Goal: Transaction & Acquisition: Book appointment/travel/reservation

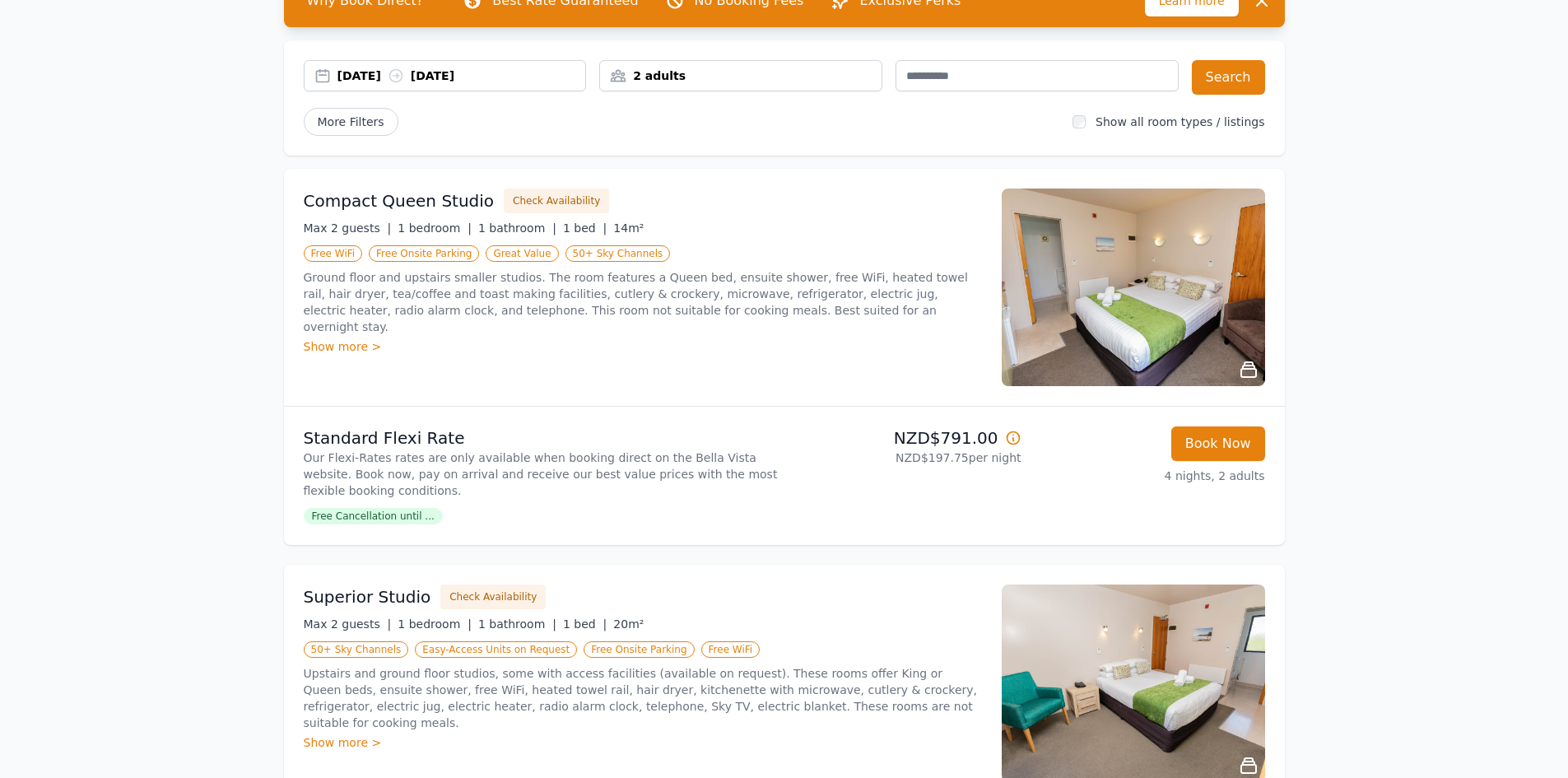
scroll to position [82, 0]
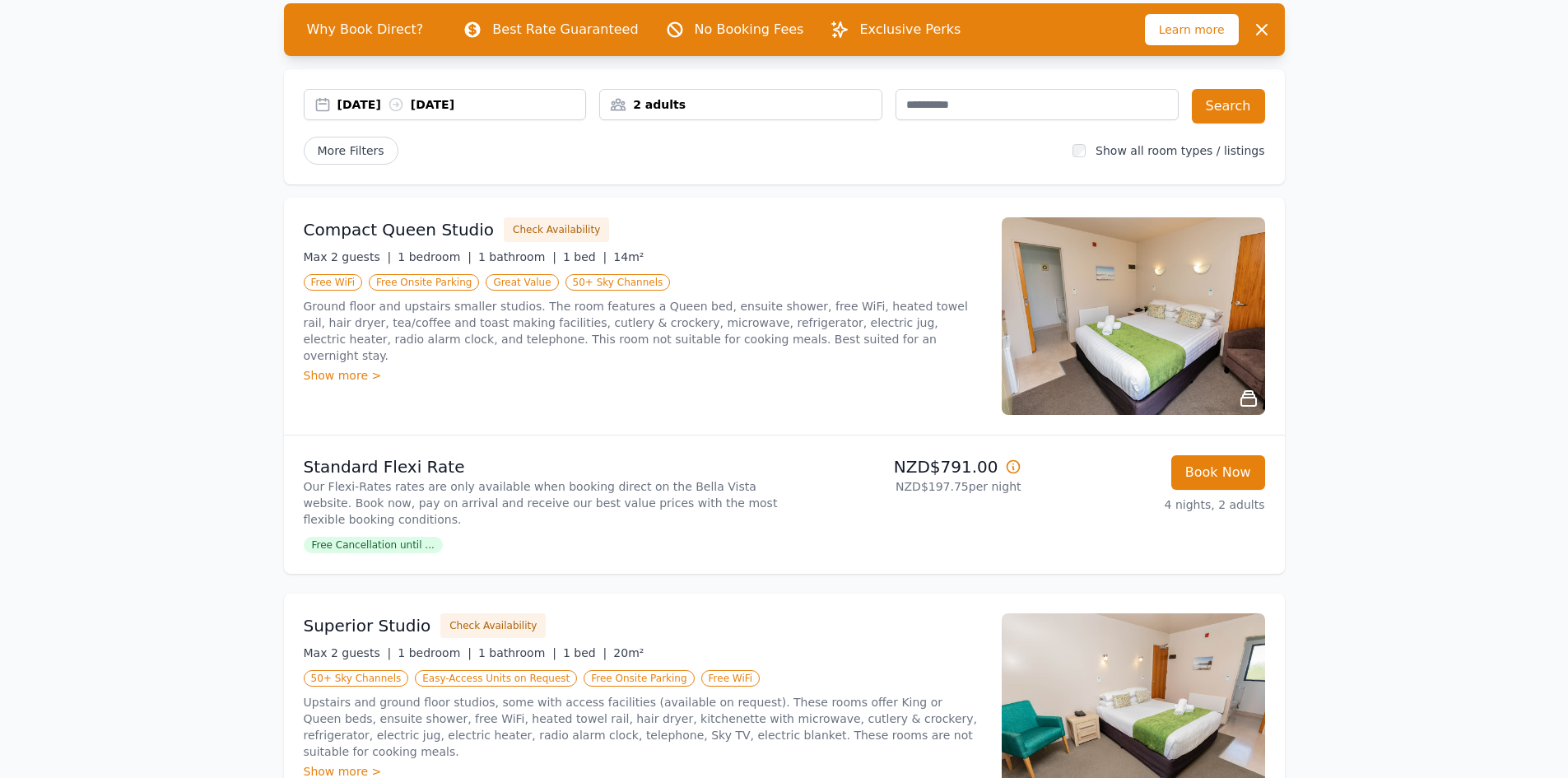
click at [748, 99] on div "2 adults" at bounding box center [741, 105] width 281 height 17
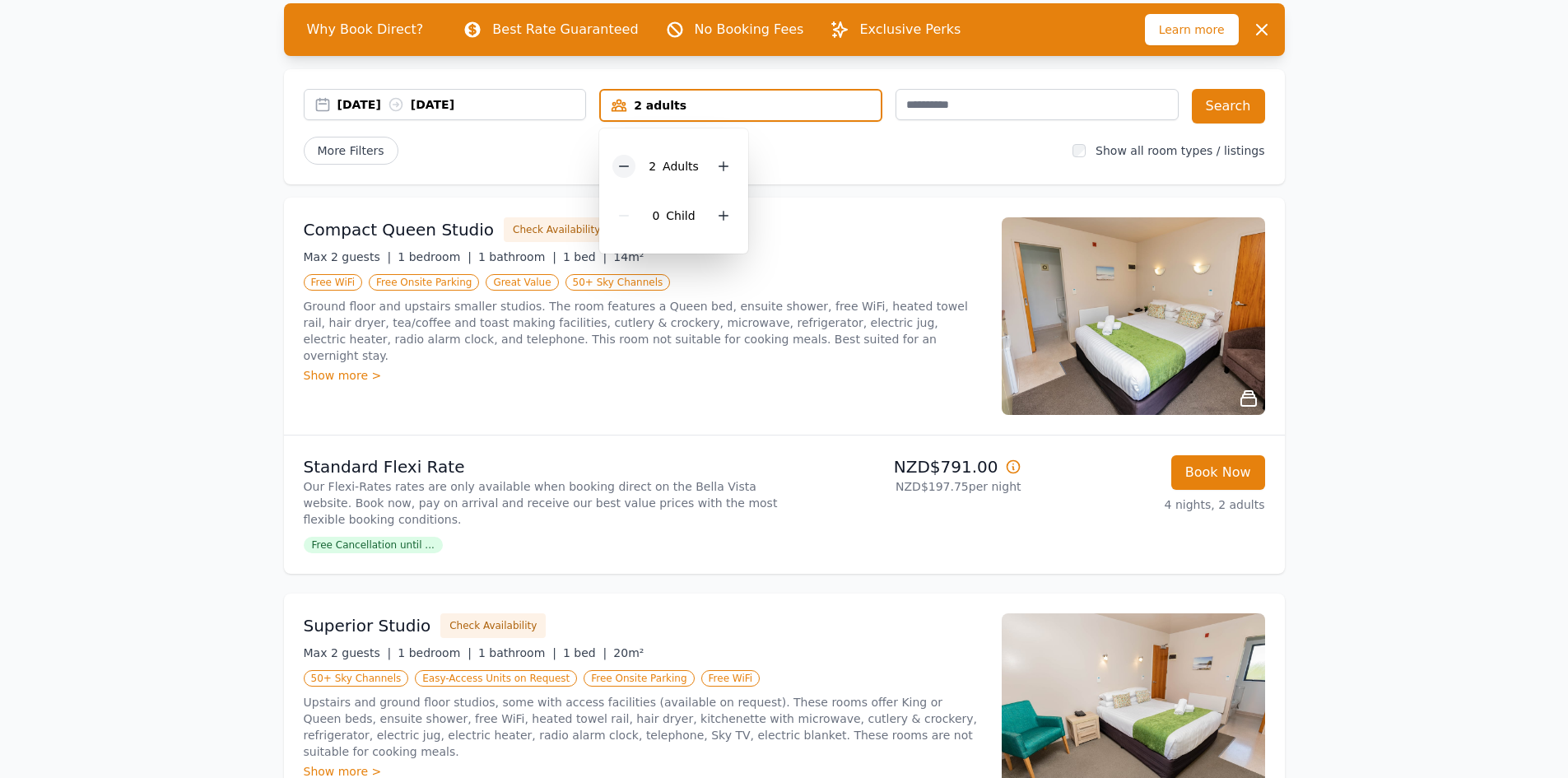
click at [630, 165] on icon at bounding box center [625, 167] width 13 height 13
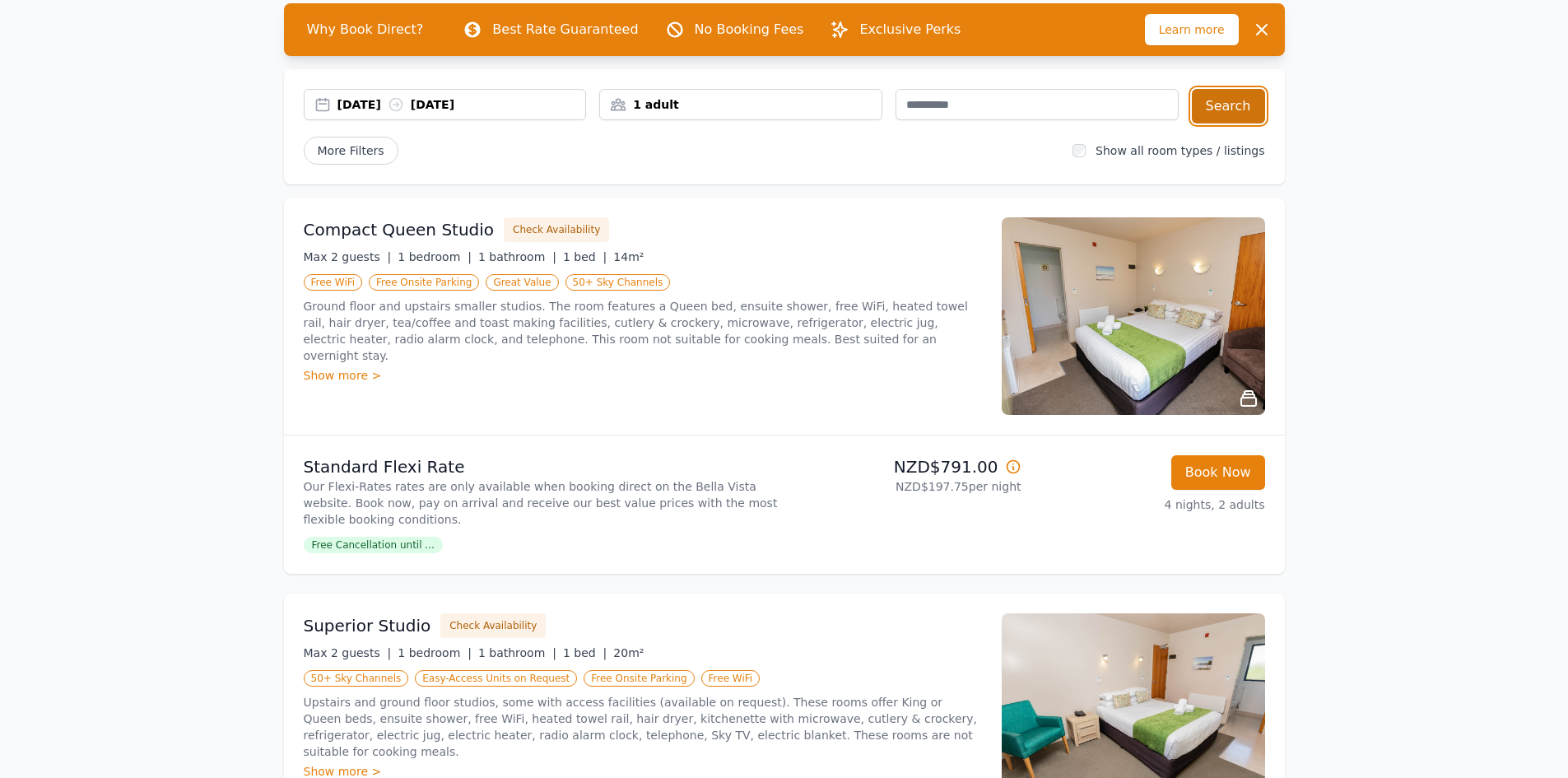
click at [1236, 110] on button "Search" at bounding box center [1229, 106] width 74 height 34
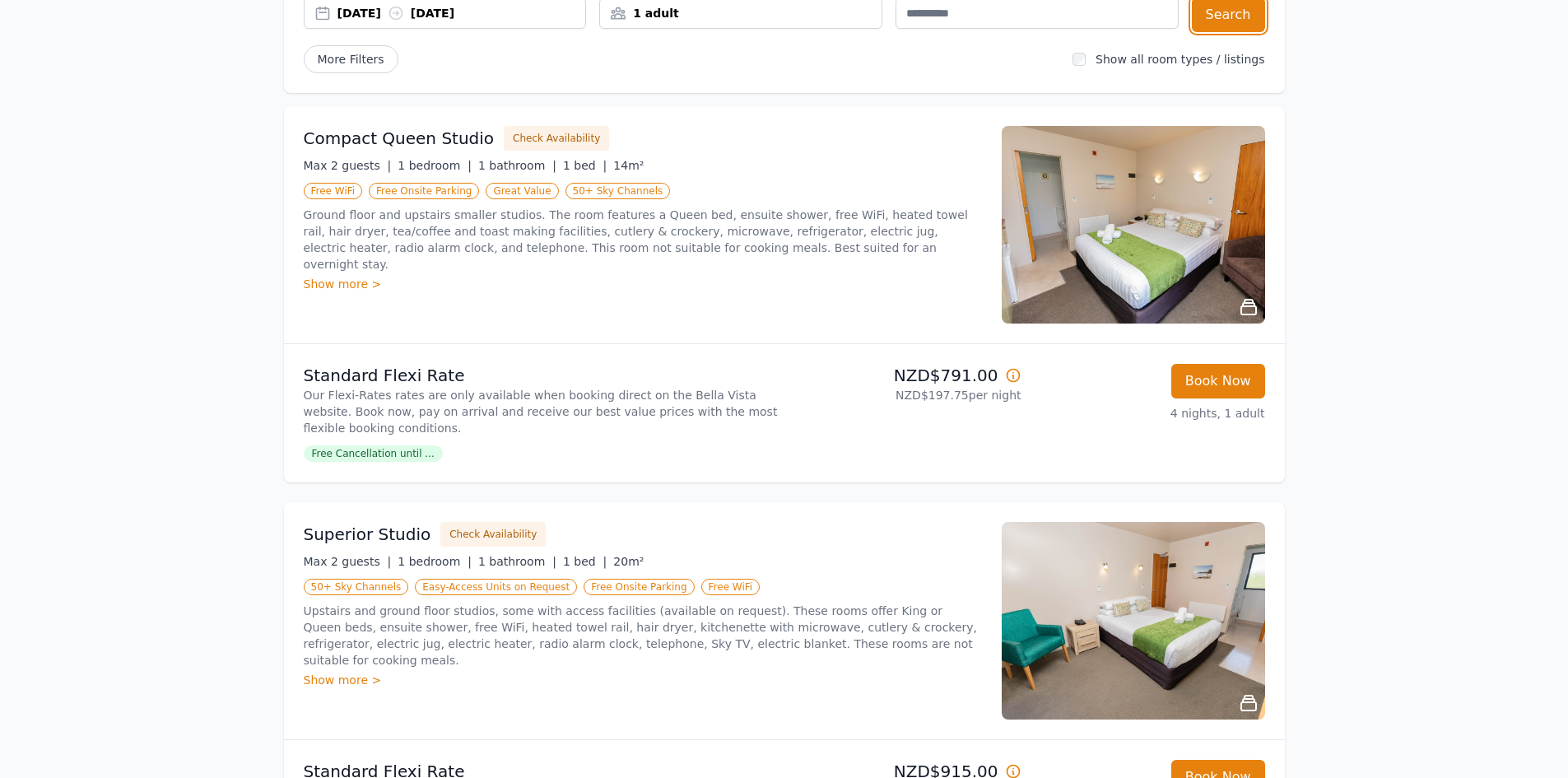
scroll to position [165, 0]
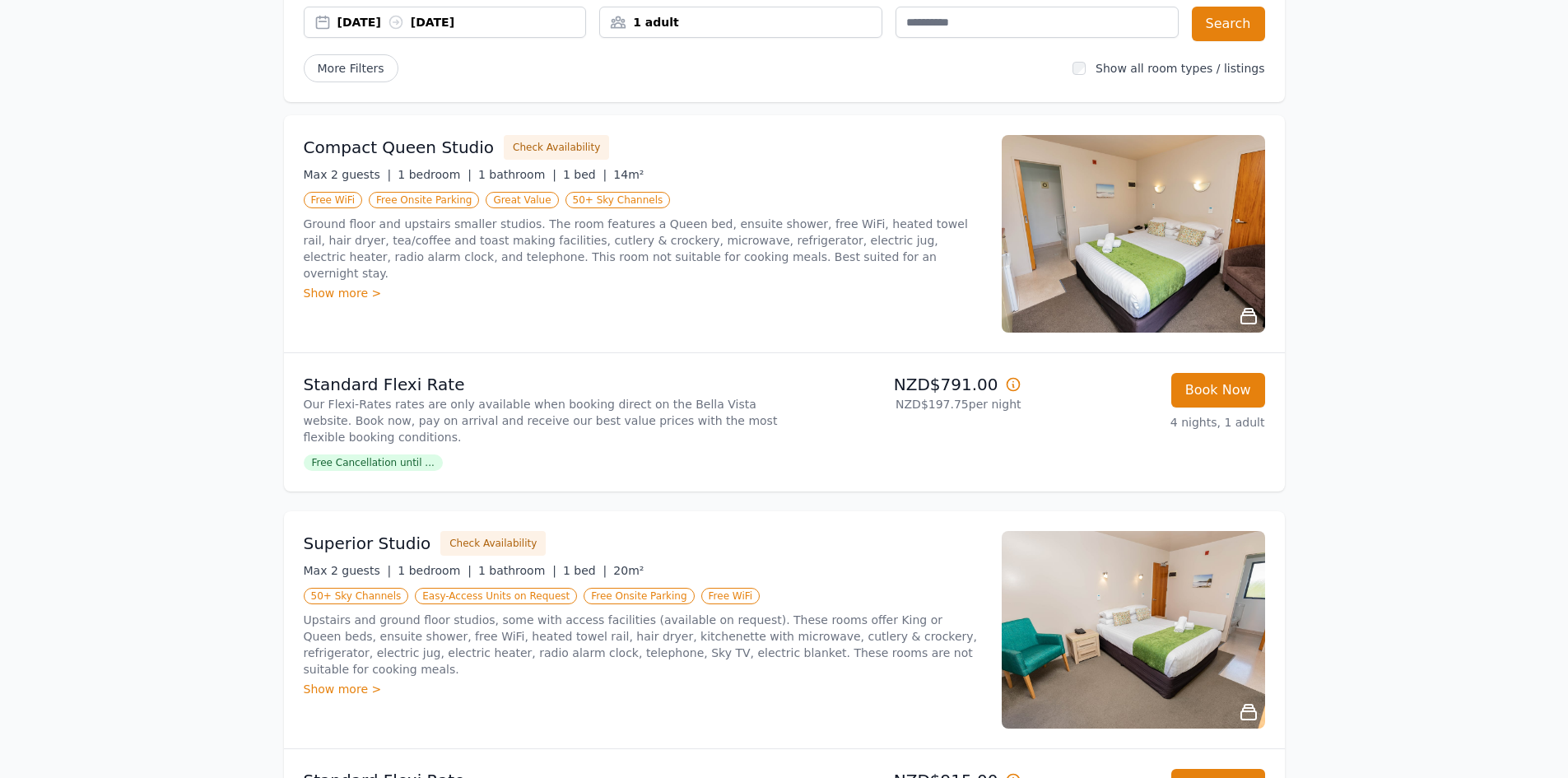
click at [1214, 245] on img at bounding box center [1134, 234] width 264 height 198
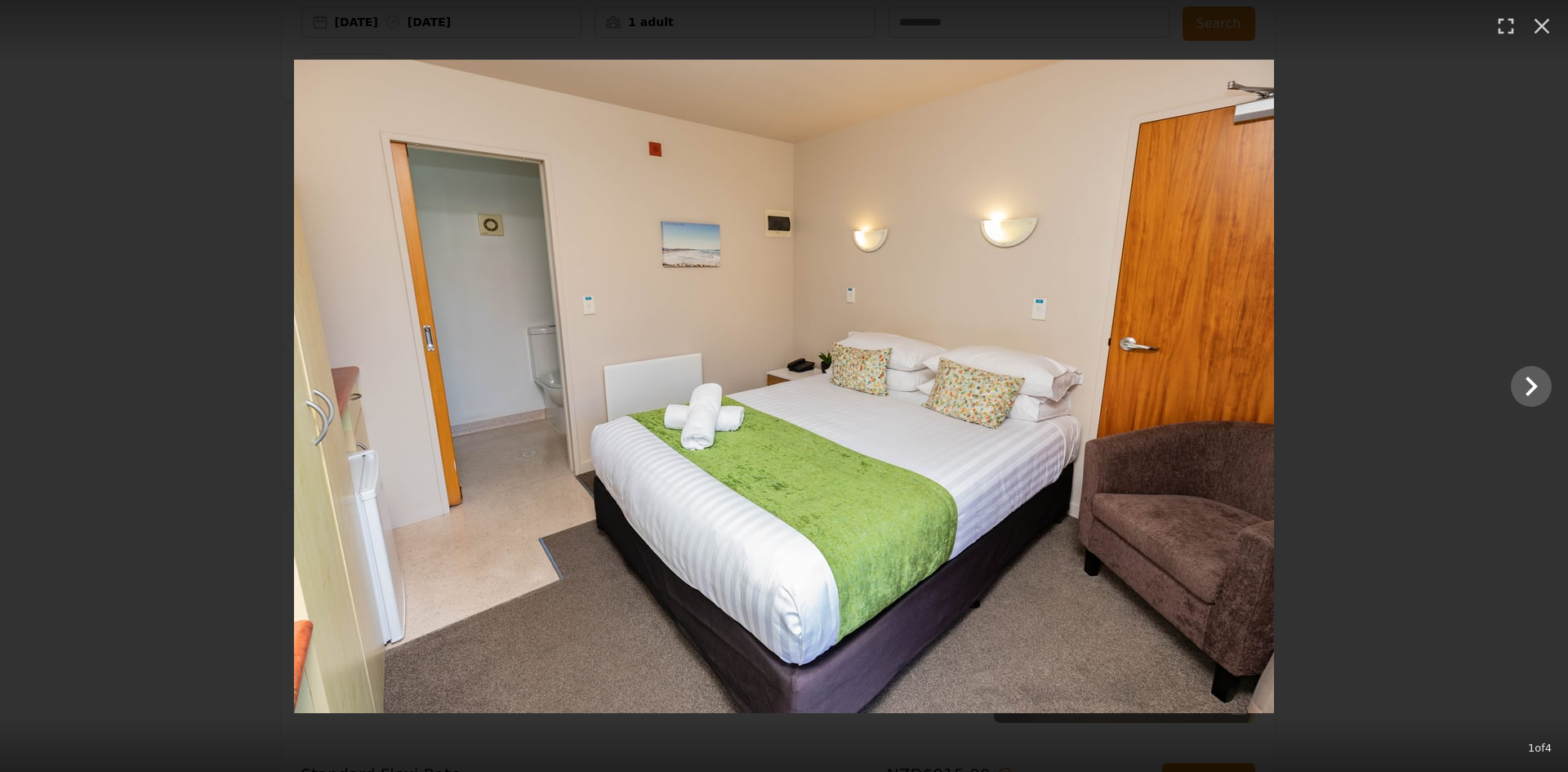
click at [1505, 392] on div at bounding box center [784, 386] width 1568 height 654
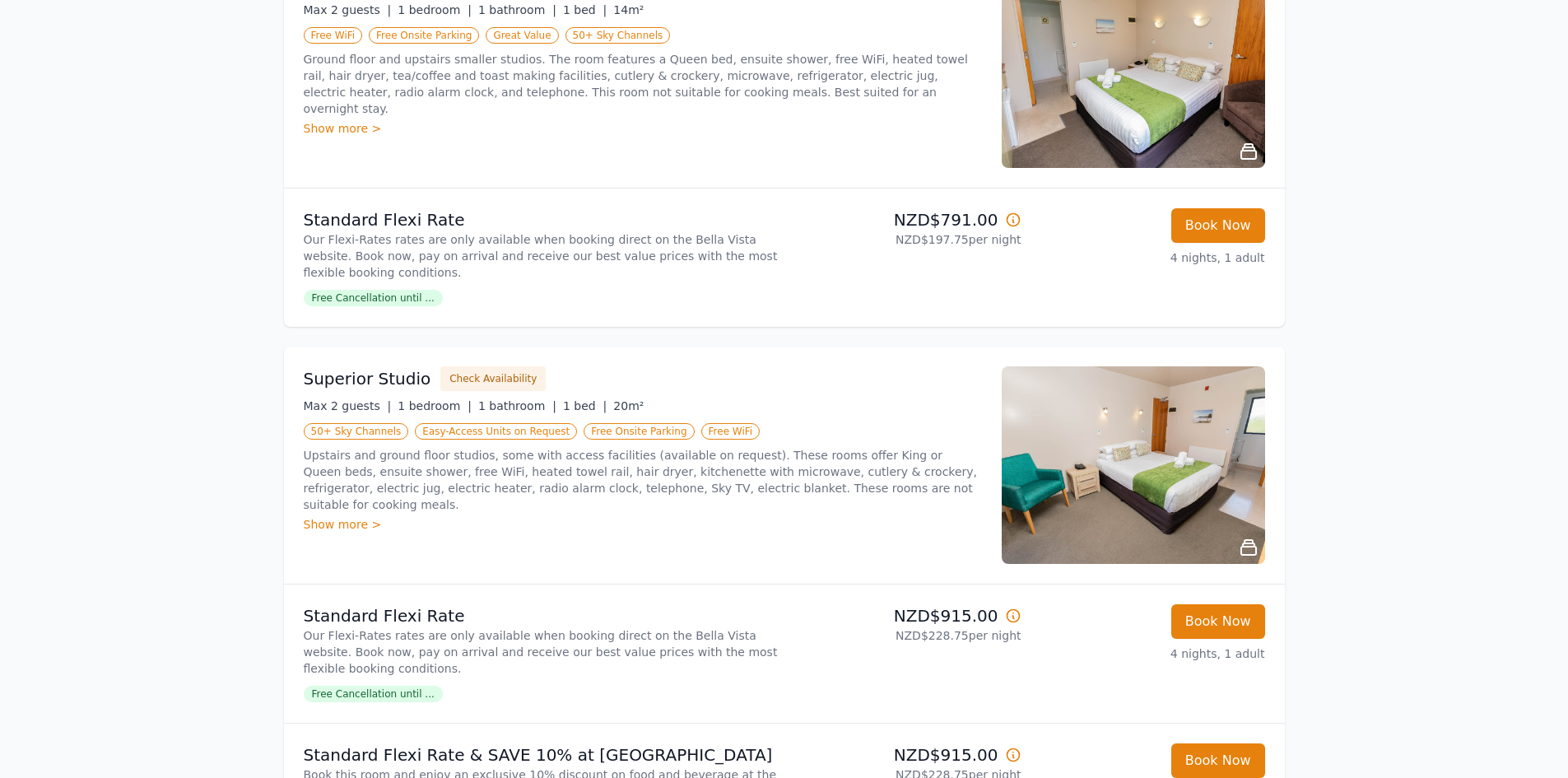
scroll to position [0, 0]
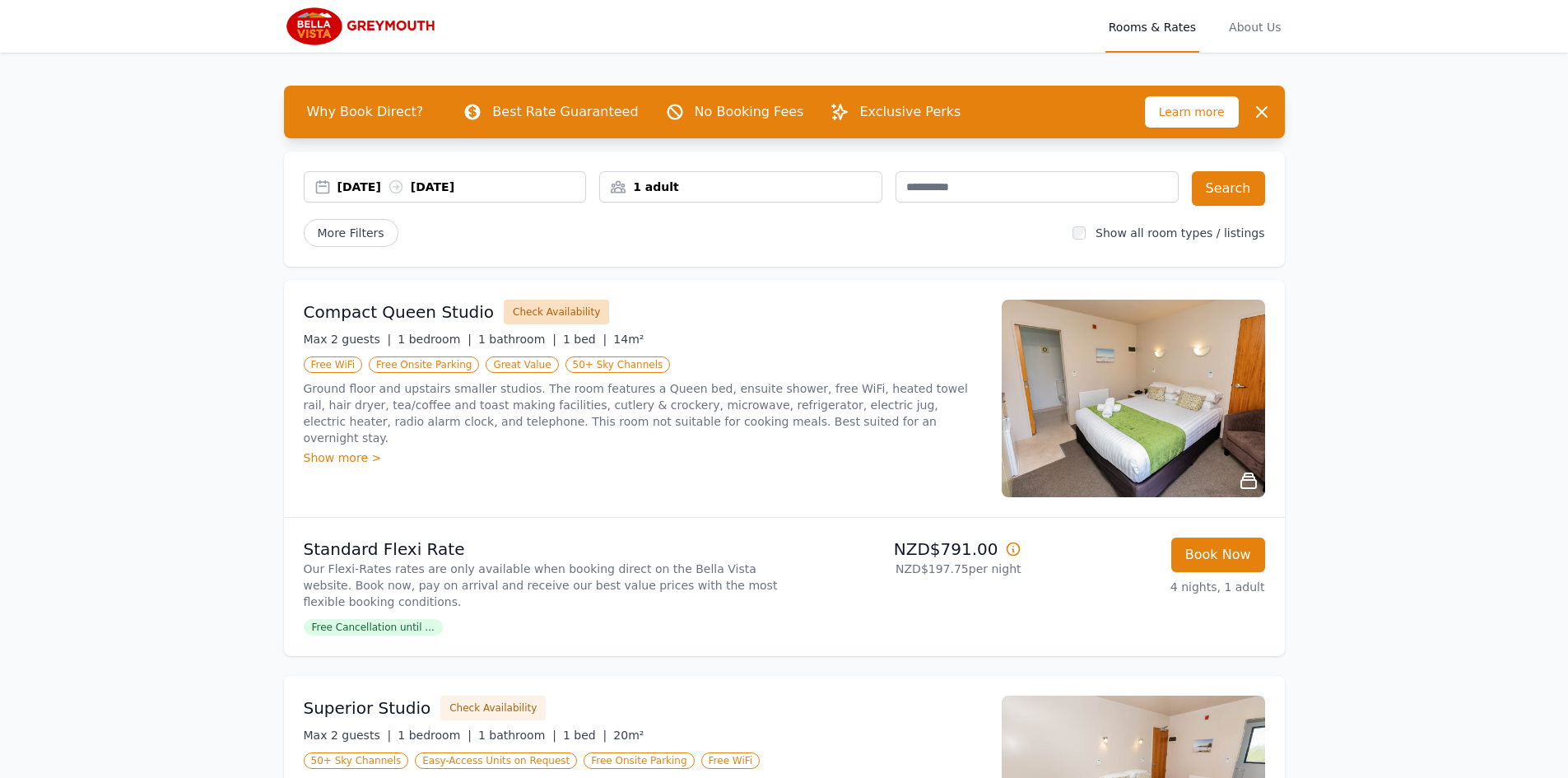
click at [532, 309] on button "Check Availability" at bounding box center [557, 312] width 105 height 25
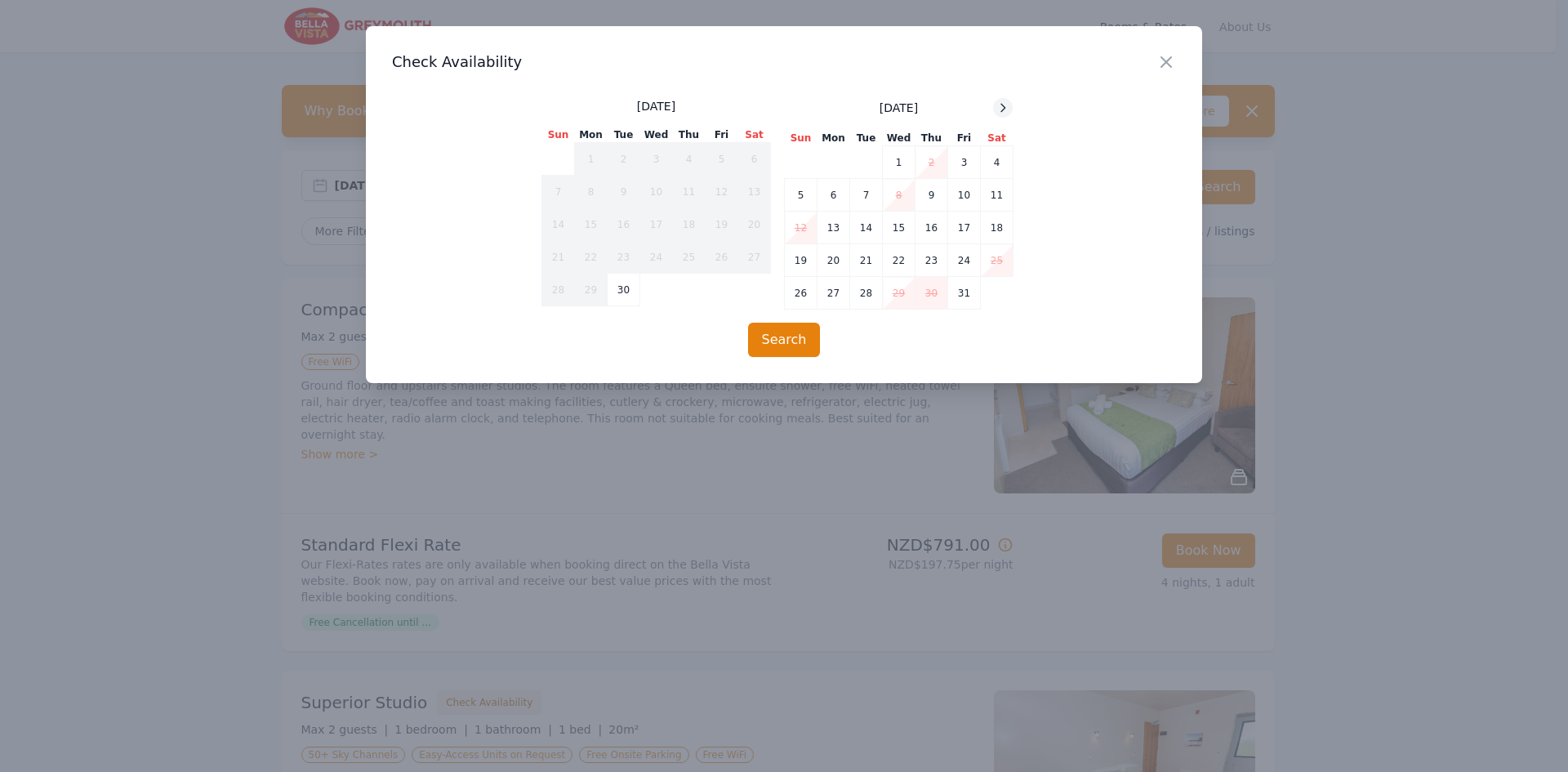
click at [1005, 101] on div at bounding box center [1003, 108] width 20 height 20
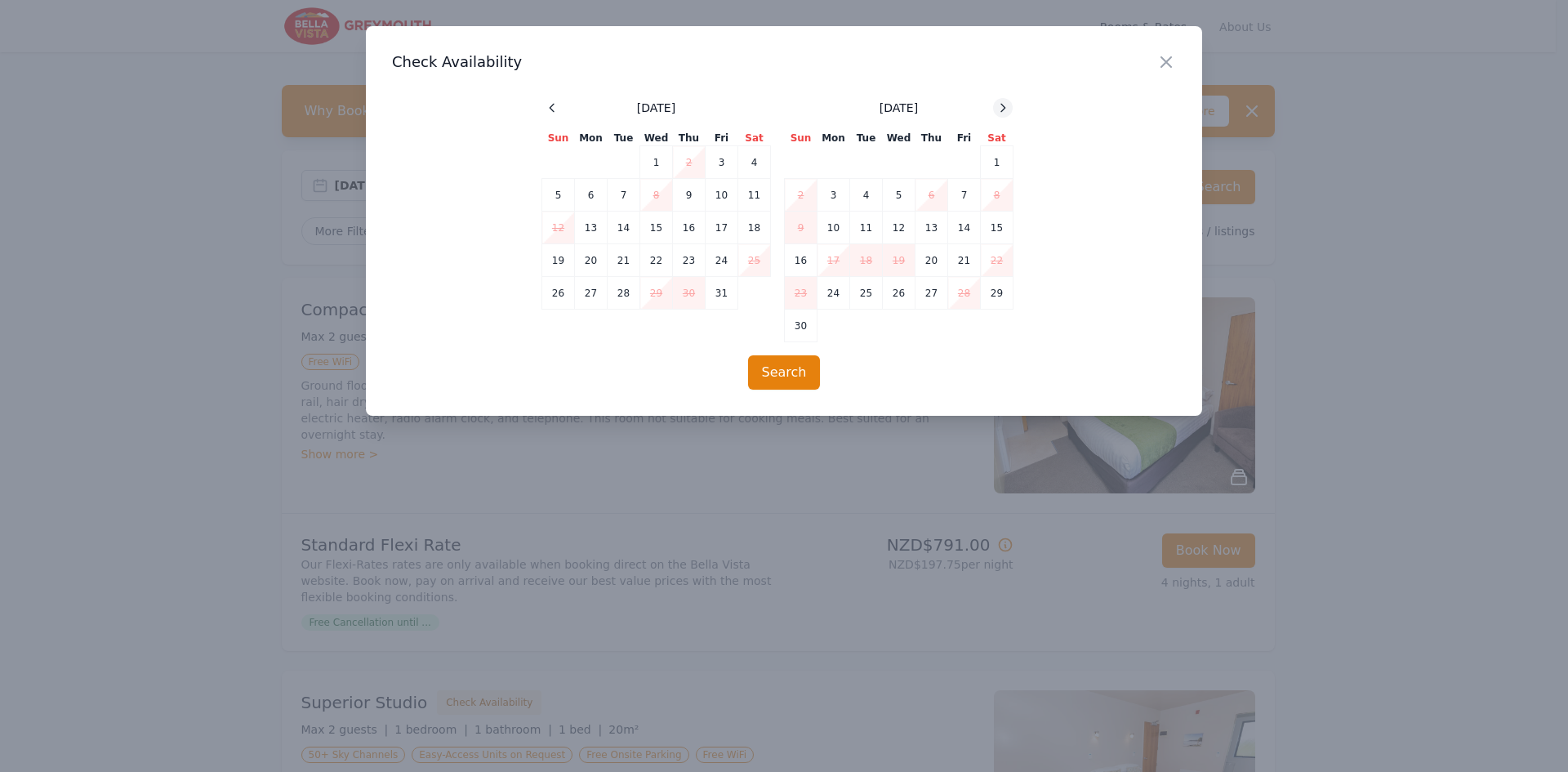
click at [1005, 101] on div at bounding box center [1003, 108] width 20 height 20
click at [1005, 100] on div at bounding box center [1003, 108] width 20 height 20
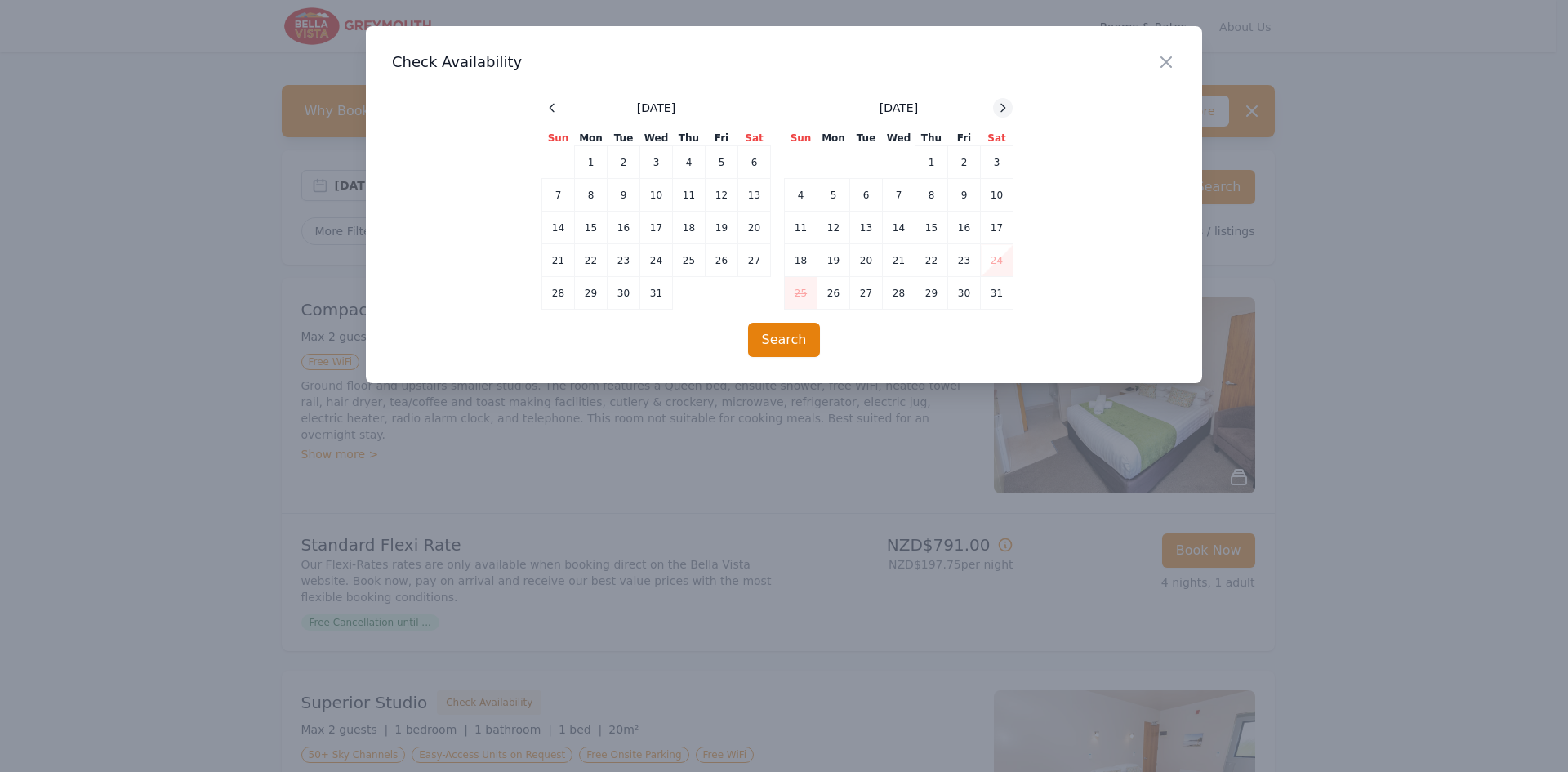
click at [1005, 100] on div at bounding box center [1003, 108] width 20 height 20
click at [1161, 61] on icon "button" at bounding box center [1166, 62] width 20 height 20
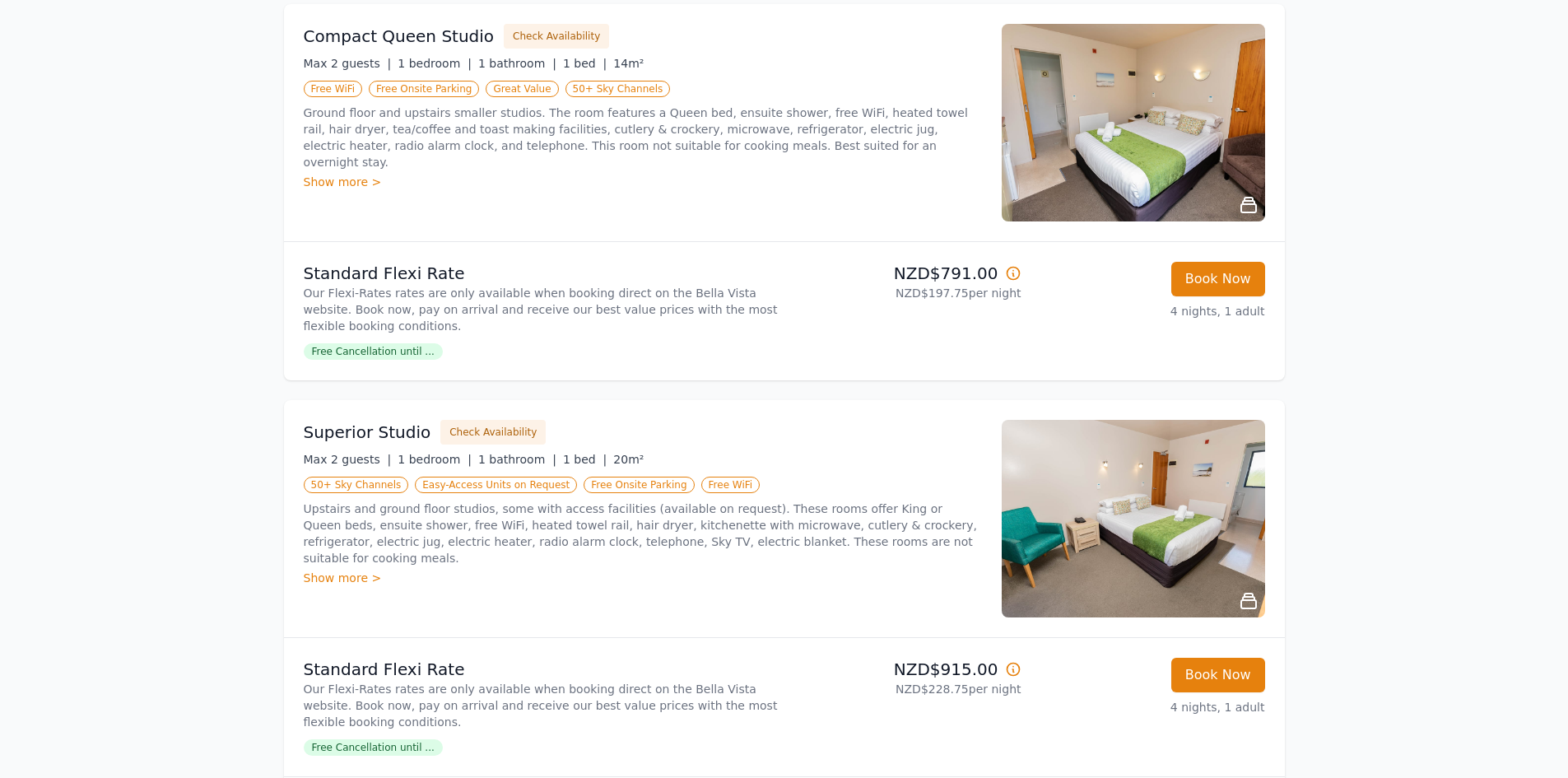
scroll to position [247, 0]
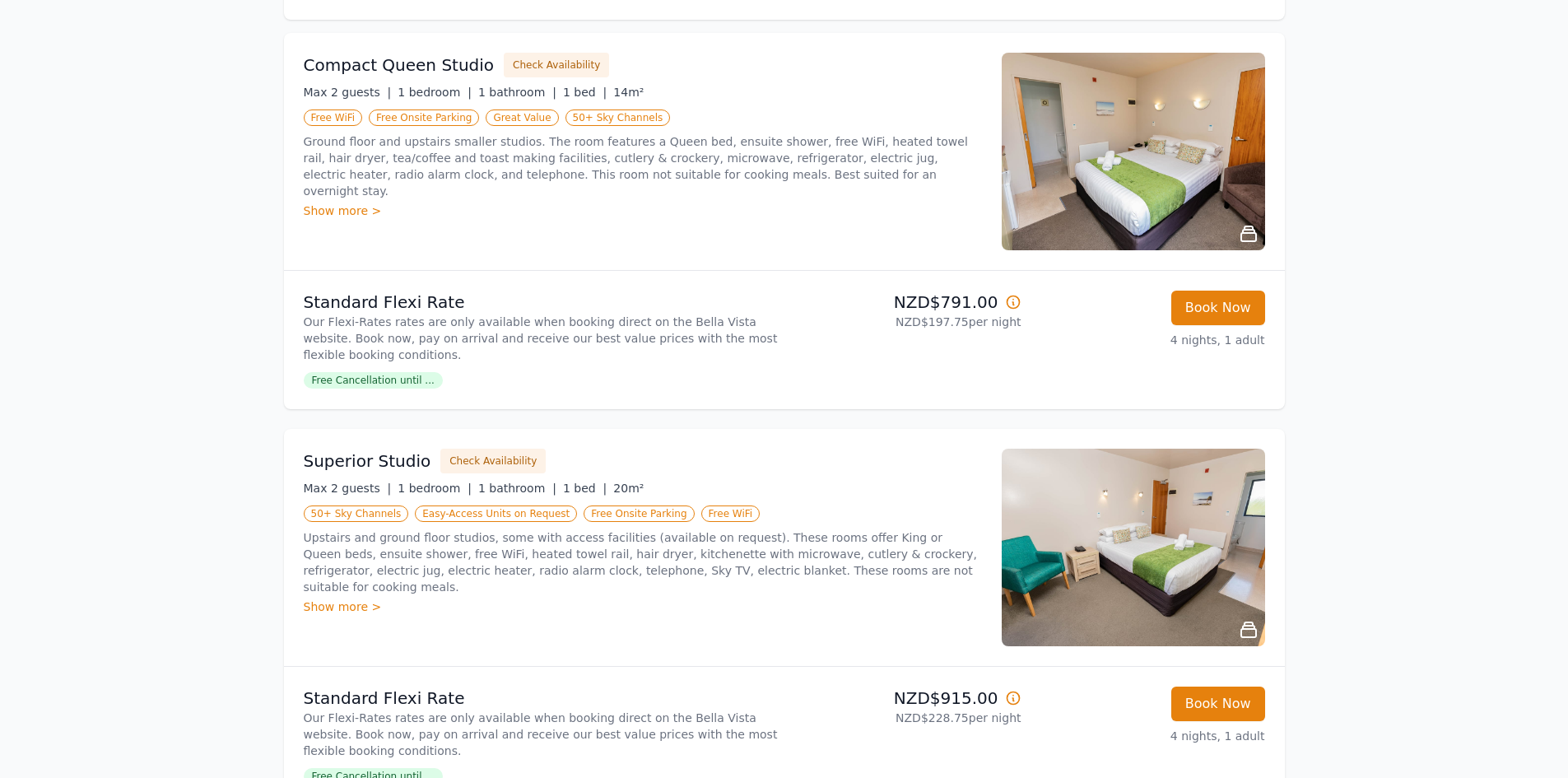
click at [358, 379] on span "Free Cancellation until ..." at bounding box center [373, 380] width 139 height 17
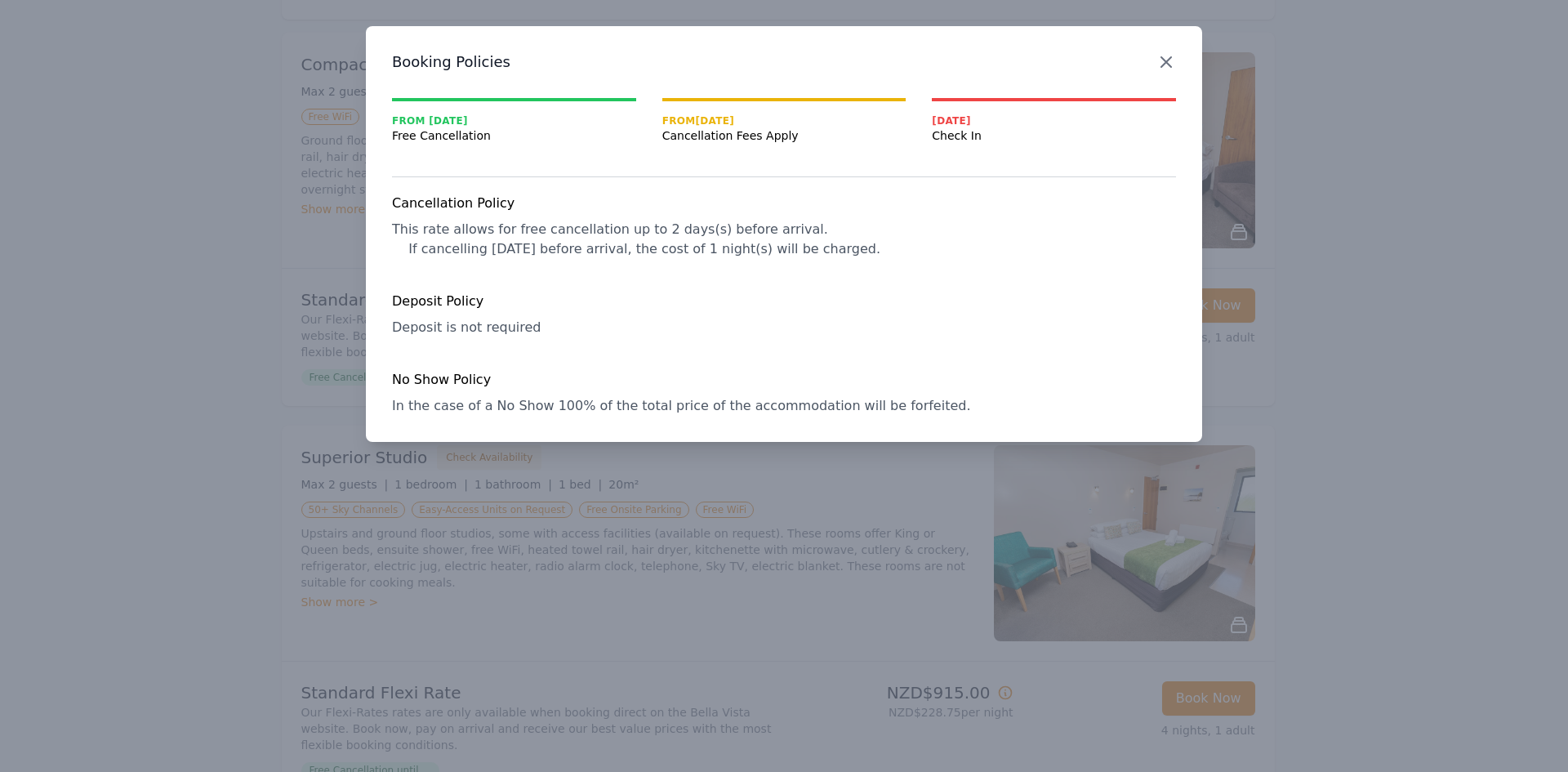
click at [1168, 56] on icon "button" at bounding box center [1166, 62] width 20 height 20
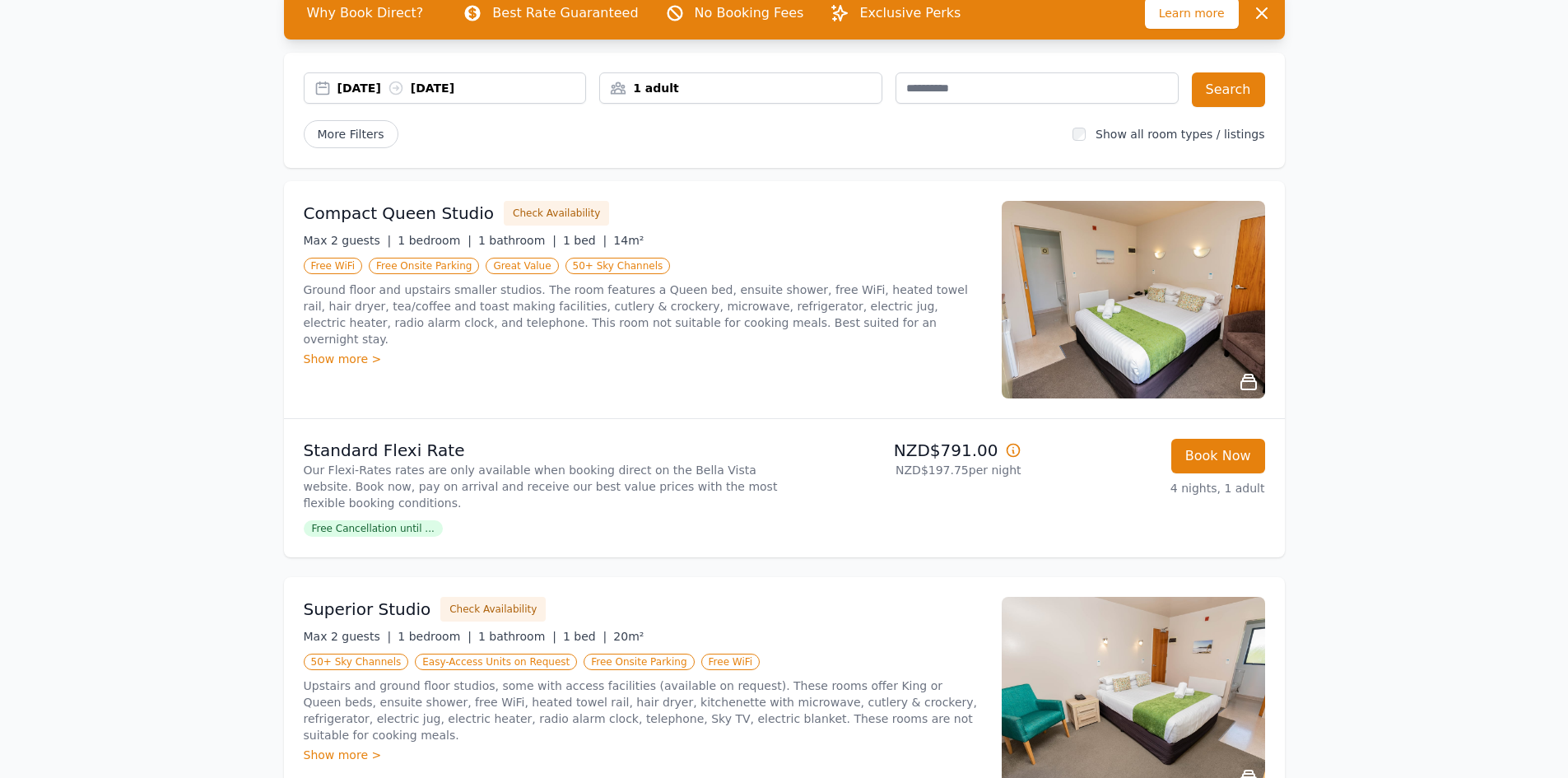
scroll to position [82, 0]
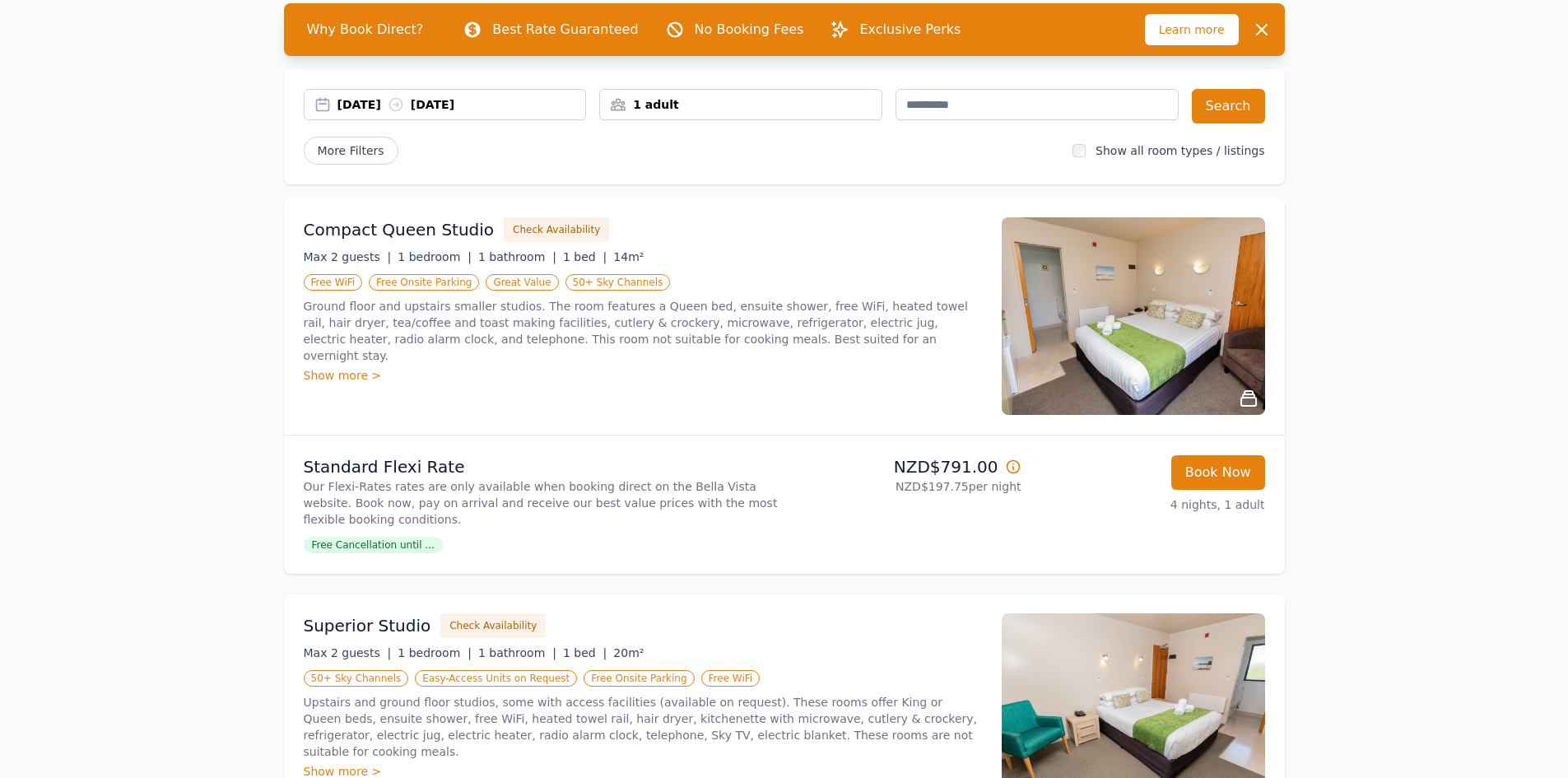
click at [1178, 299] on img at bounding box center [1134, 317] width 264 height 198
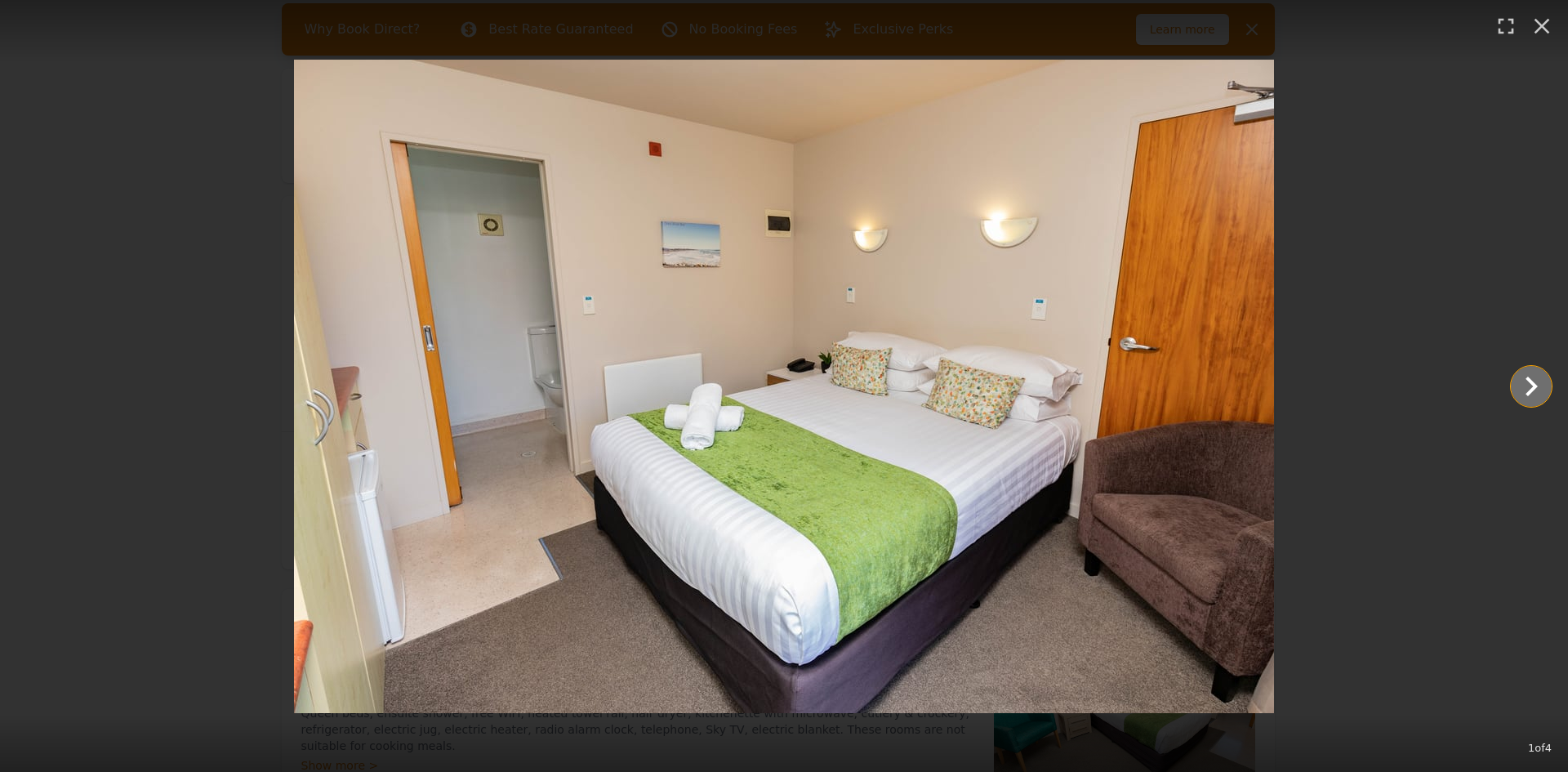
click at [1529, 386] on icon "Show slide 2 of 4" at bounding box center [1531, 386] width 39 height 39
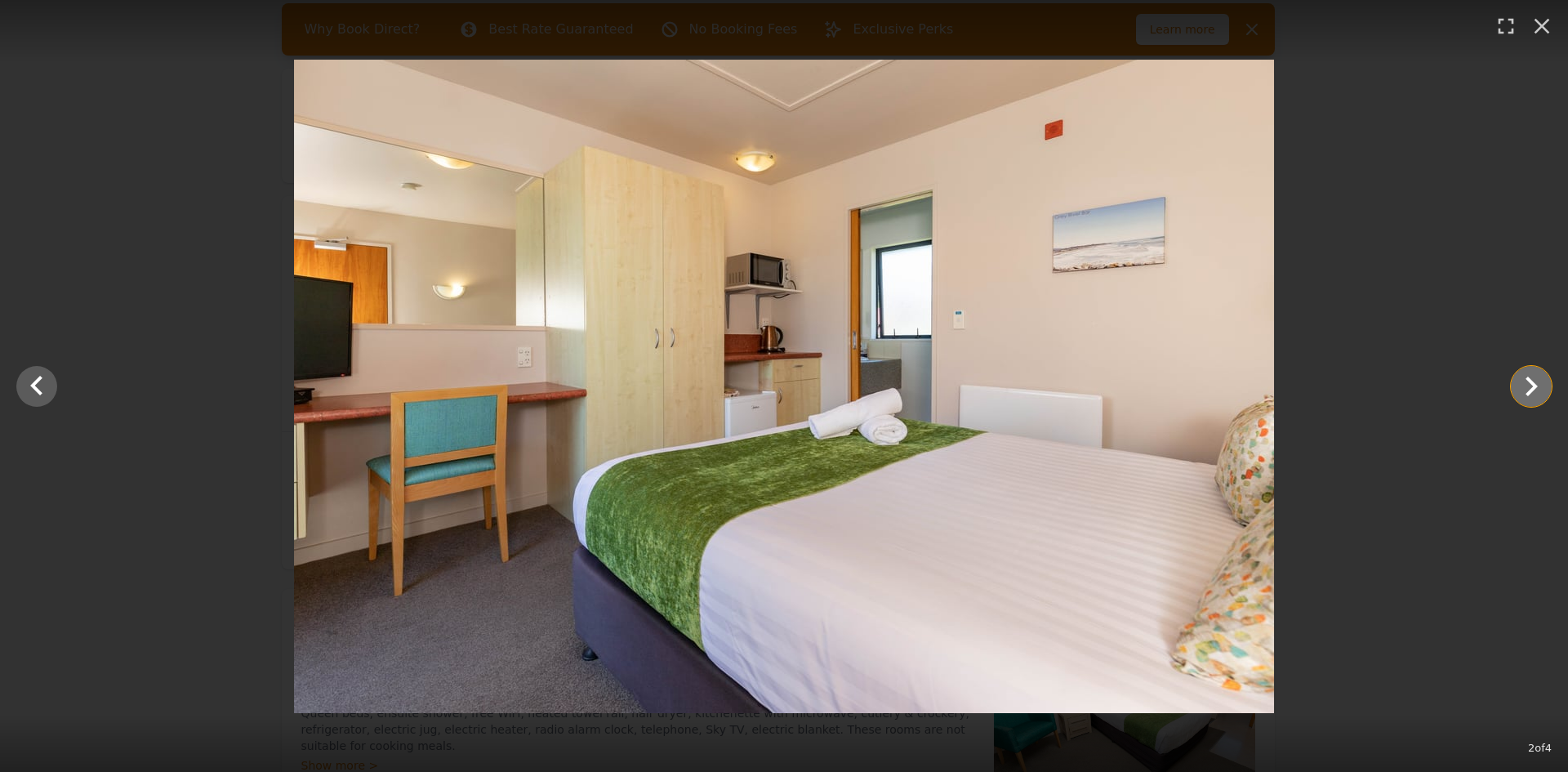
click at [1529, 386] on icon "Show slide 3 of 4" at bounding box center [1531, 386] width 39 height 39
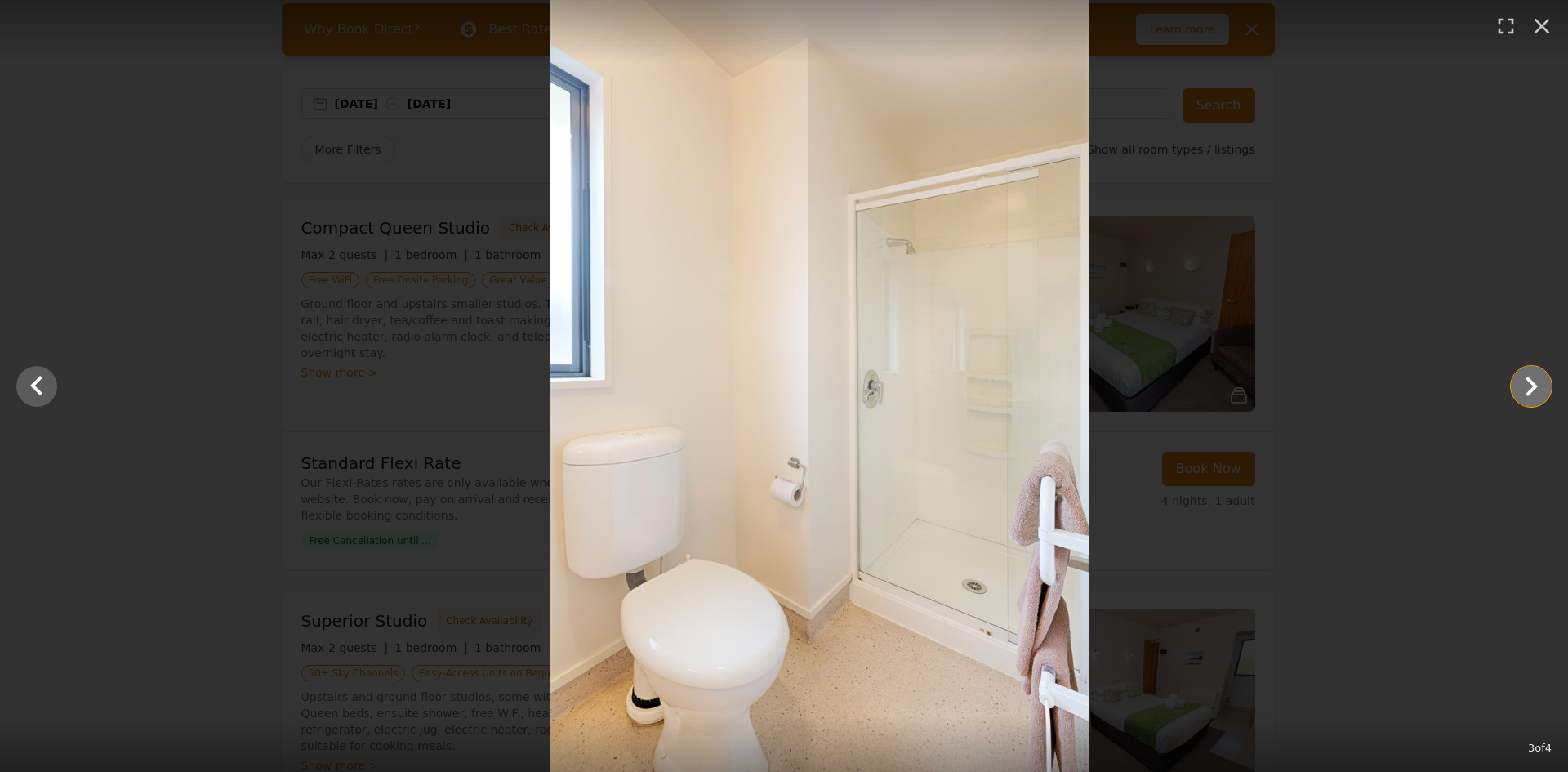
click at [1529, 386] on icon "Show slide 4 of 4" at bounding box center [1531, 386] width 39 height 39
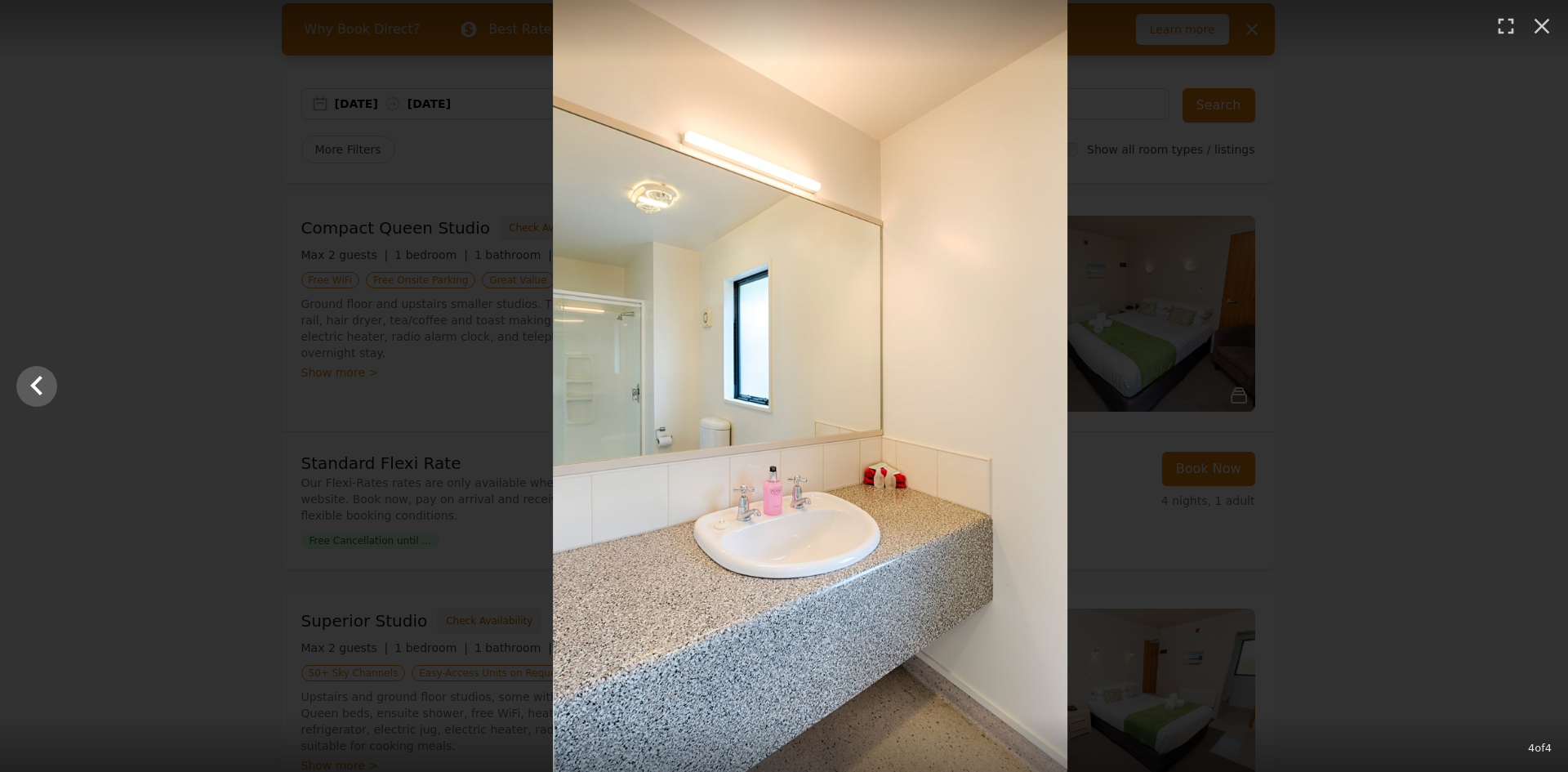
click at [1529, 386] on div at bounding box center [810, 386] width 1568 height 772
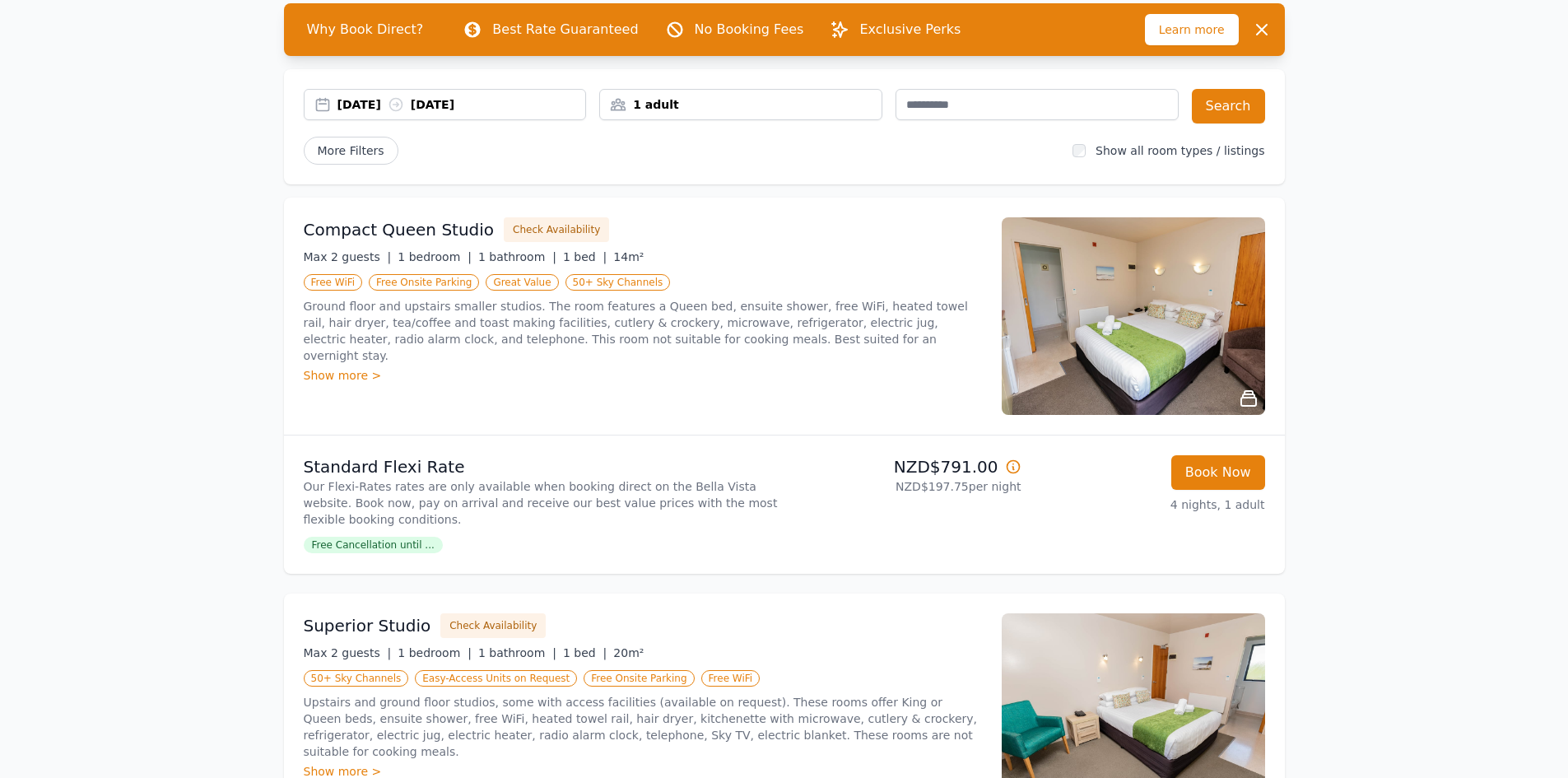
scroll to position [0, 0]
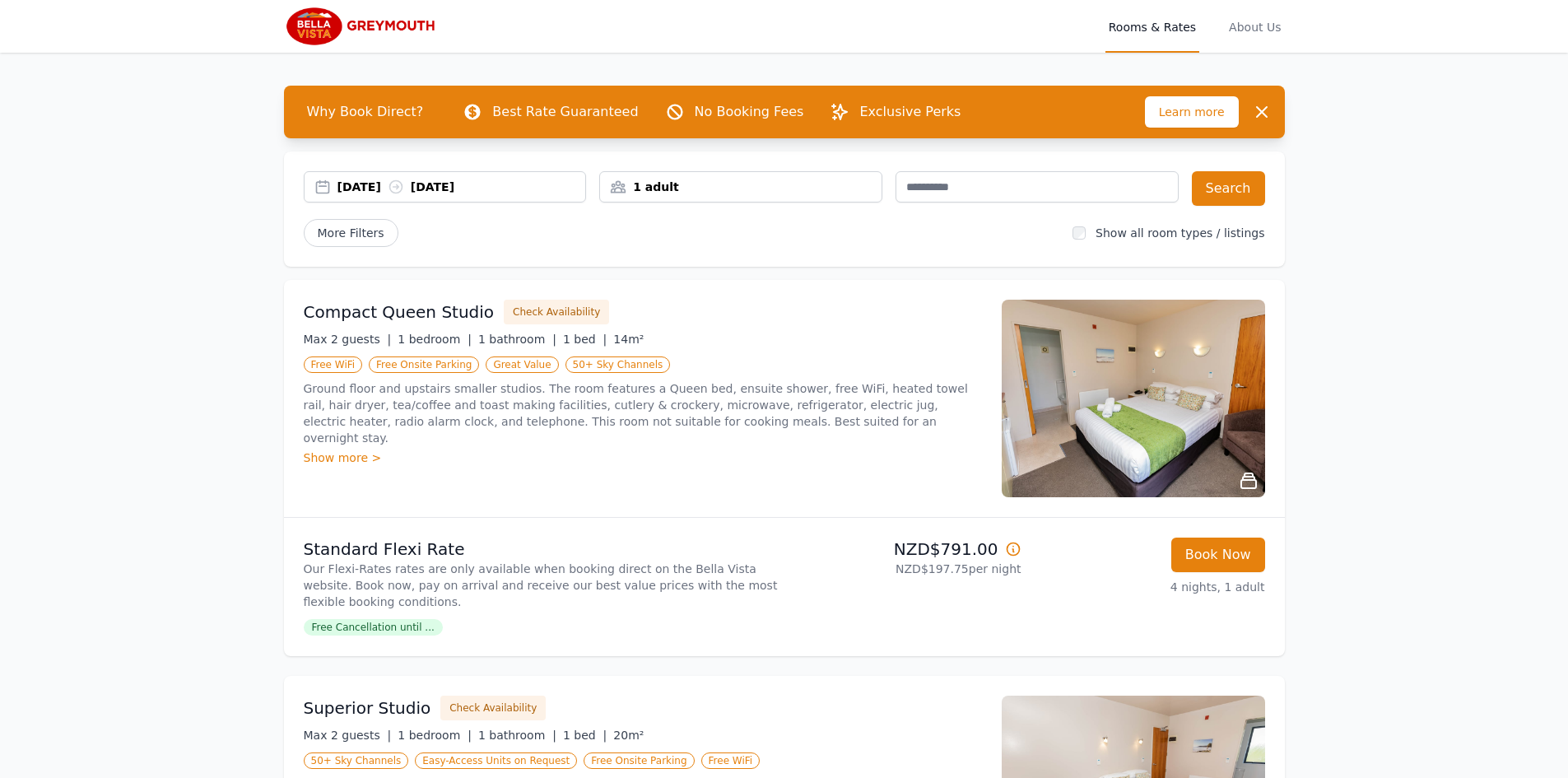
click at [1063, 393] on img at bounding box center [1134, 399] width 264 height 198
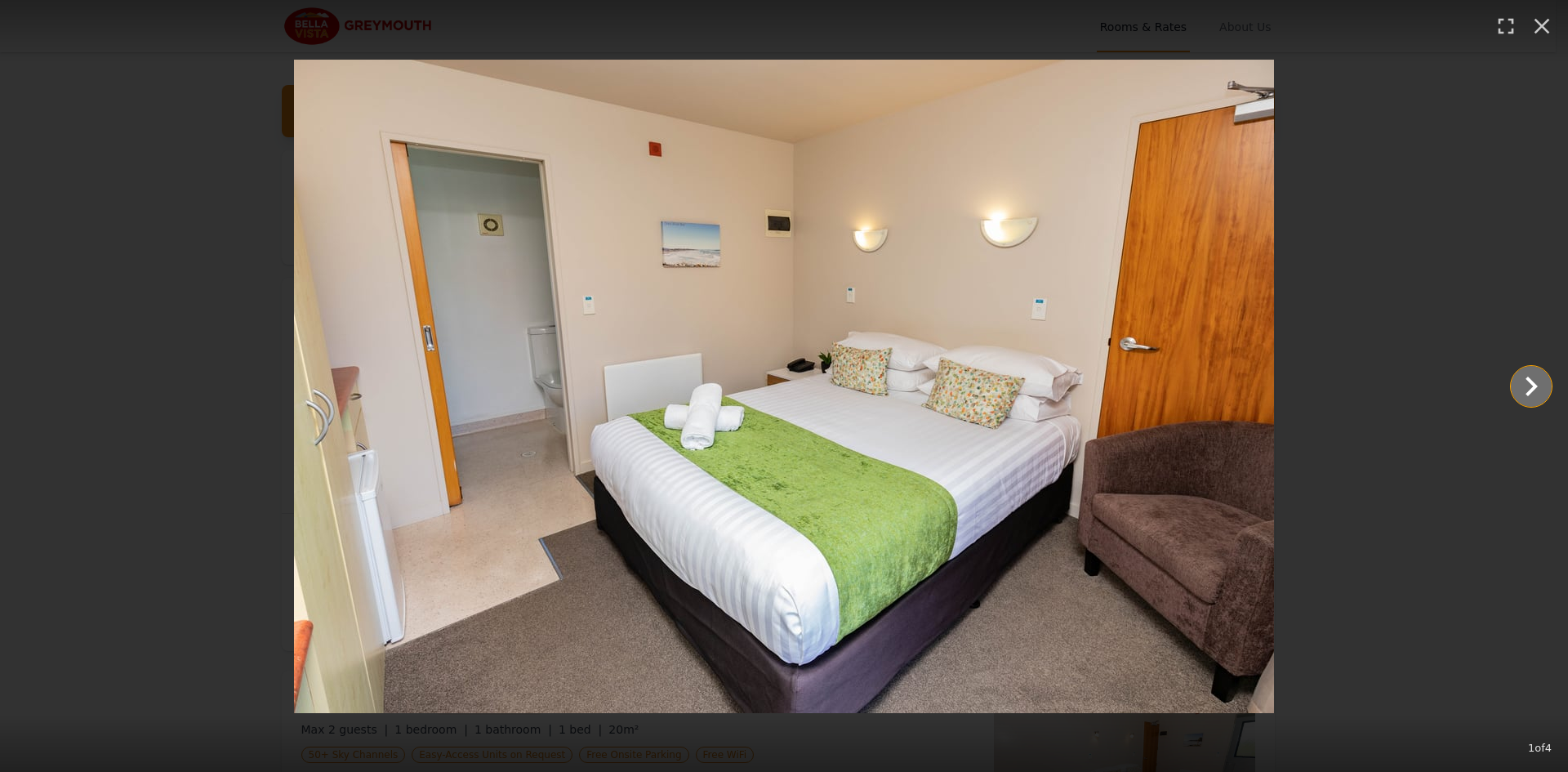
click at [1533, 377] on icon "Show slide 2 of 4" at bounding box center [1531, 386] width 39 height 39
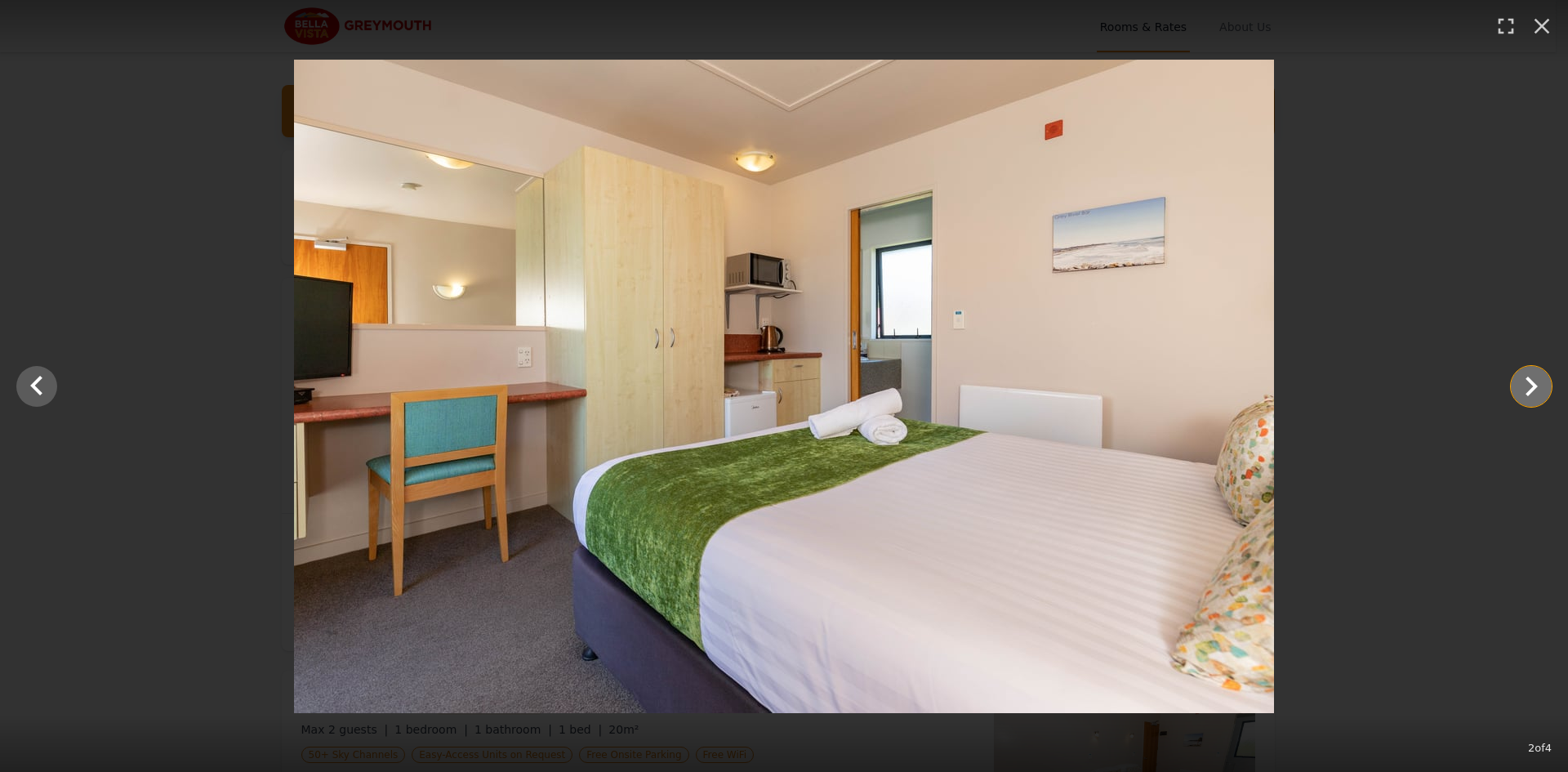
click at [1533, 377] on icon "Show slide 3 of 4" at bounding box center [1531, 386] width 39 height 39
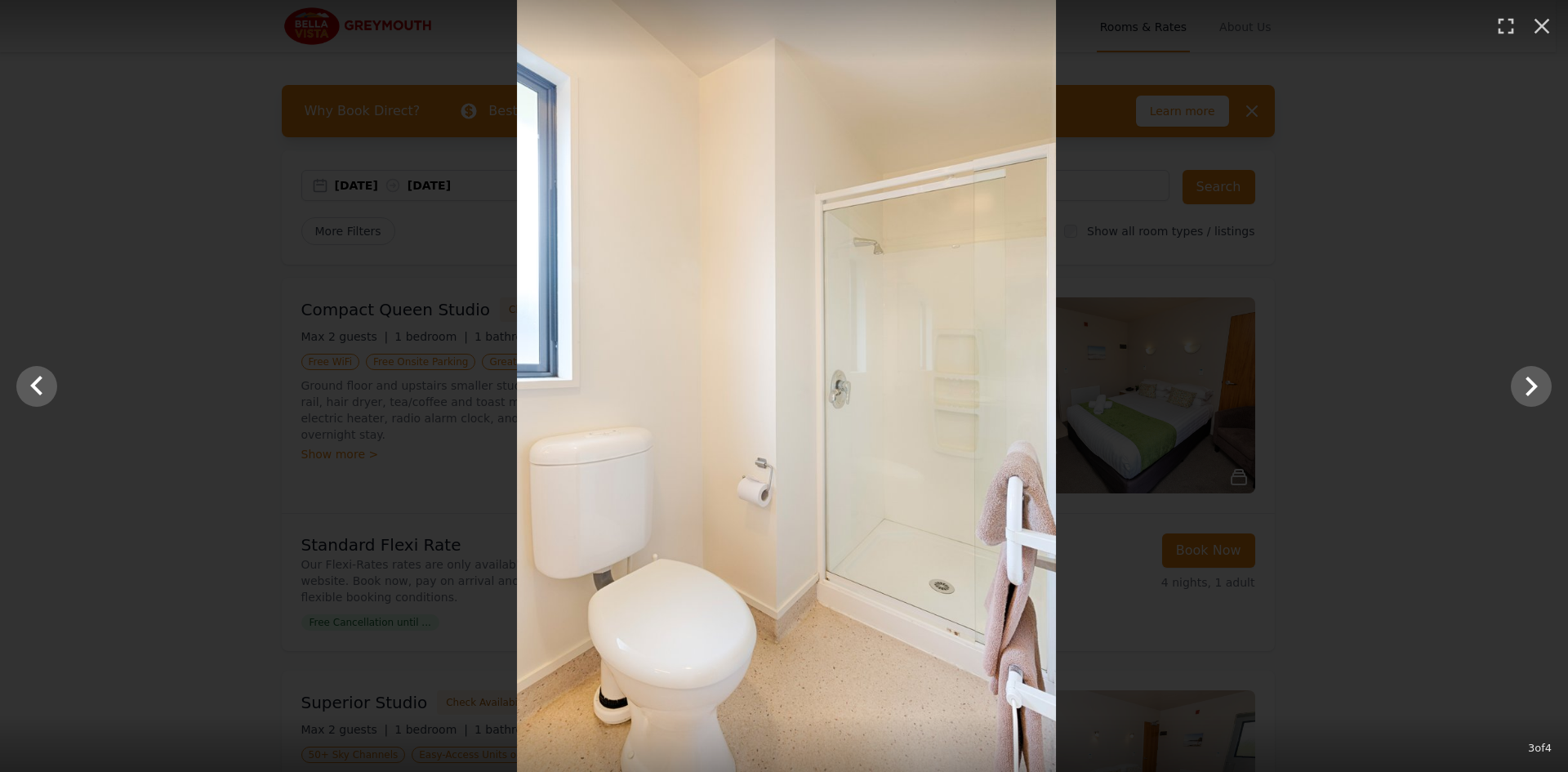
click at [1465, 307] on div at bounding box center [786, 386] width 1568 height 772
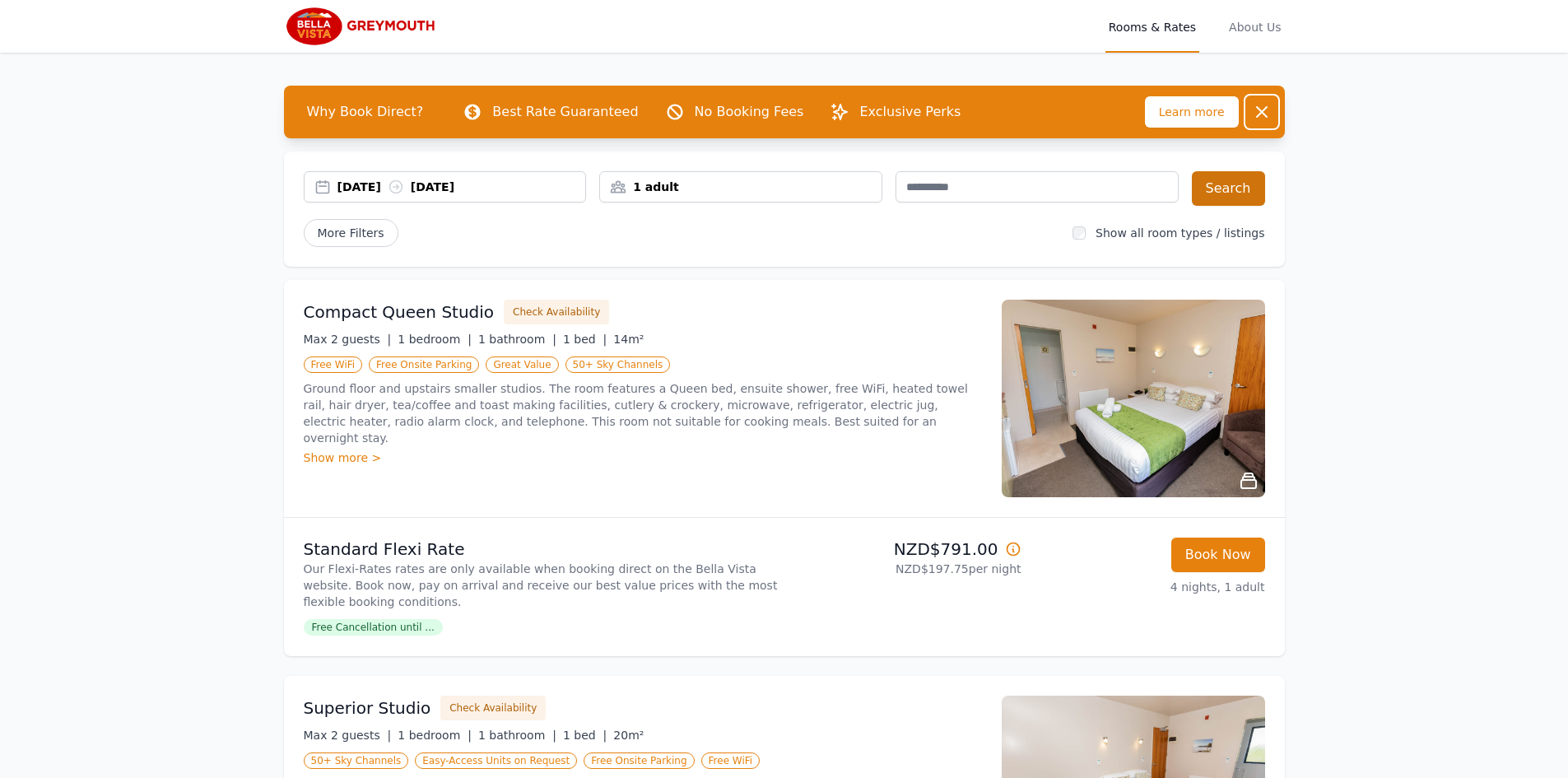
click at [1262, 106] on icon "button" at bounding box center [1262, 112] width 20 height 20
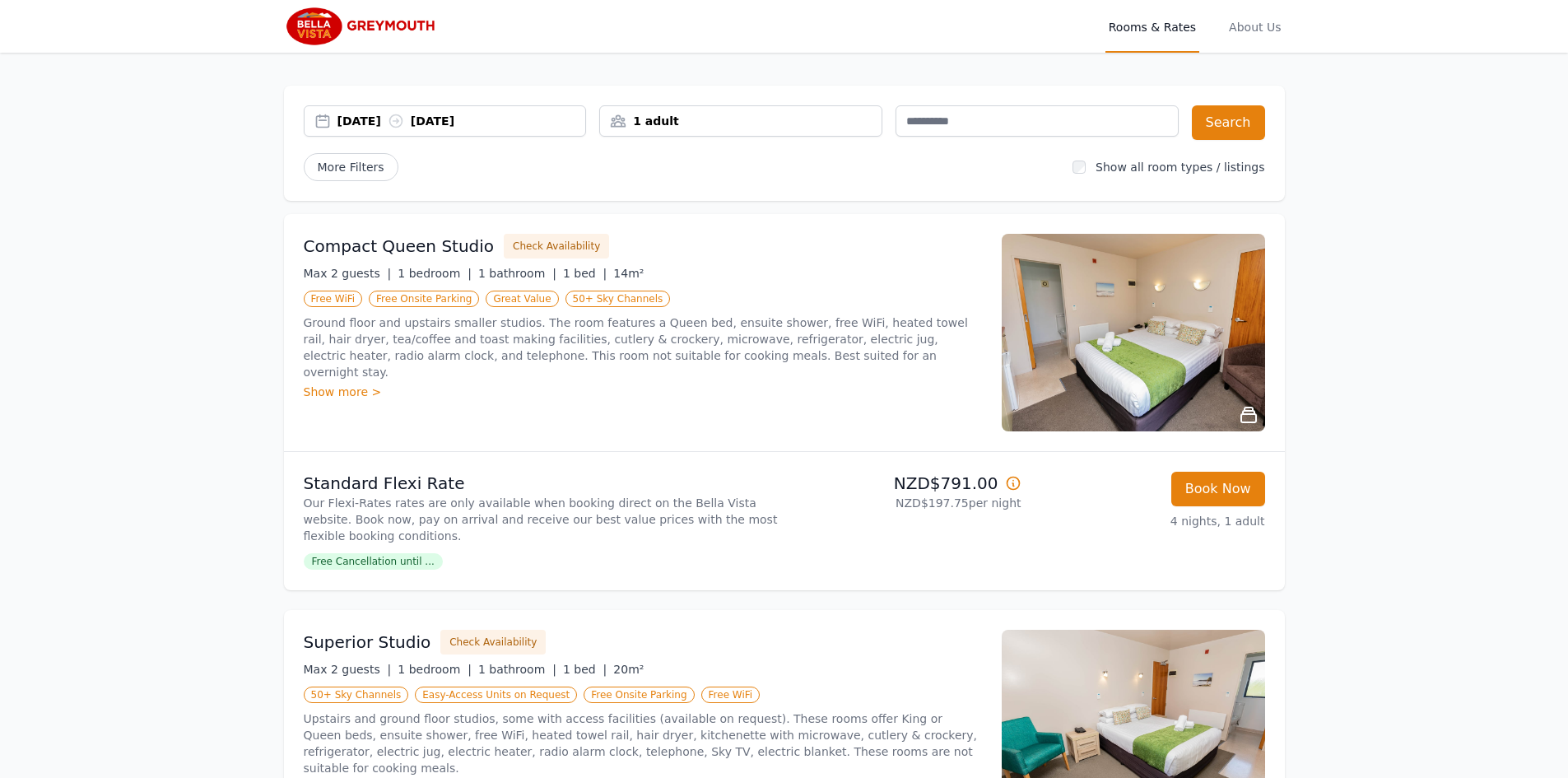
click at [337, 384] on div "Show more >" at bounding box center [643, 392] width 678 height 17
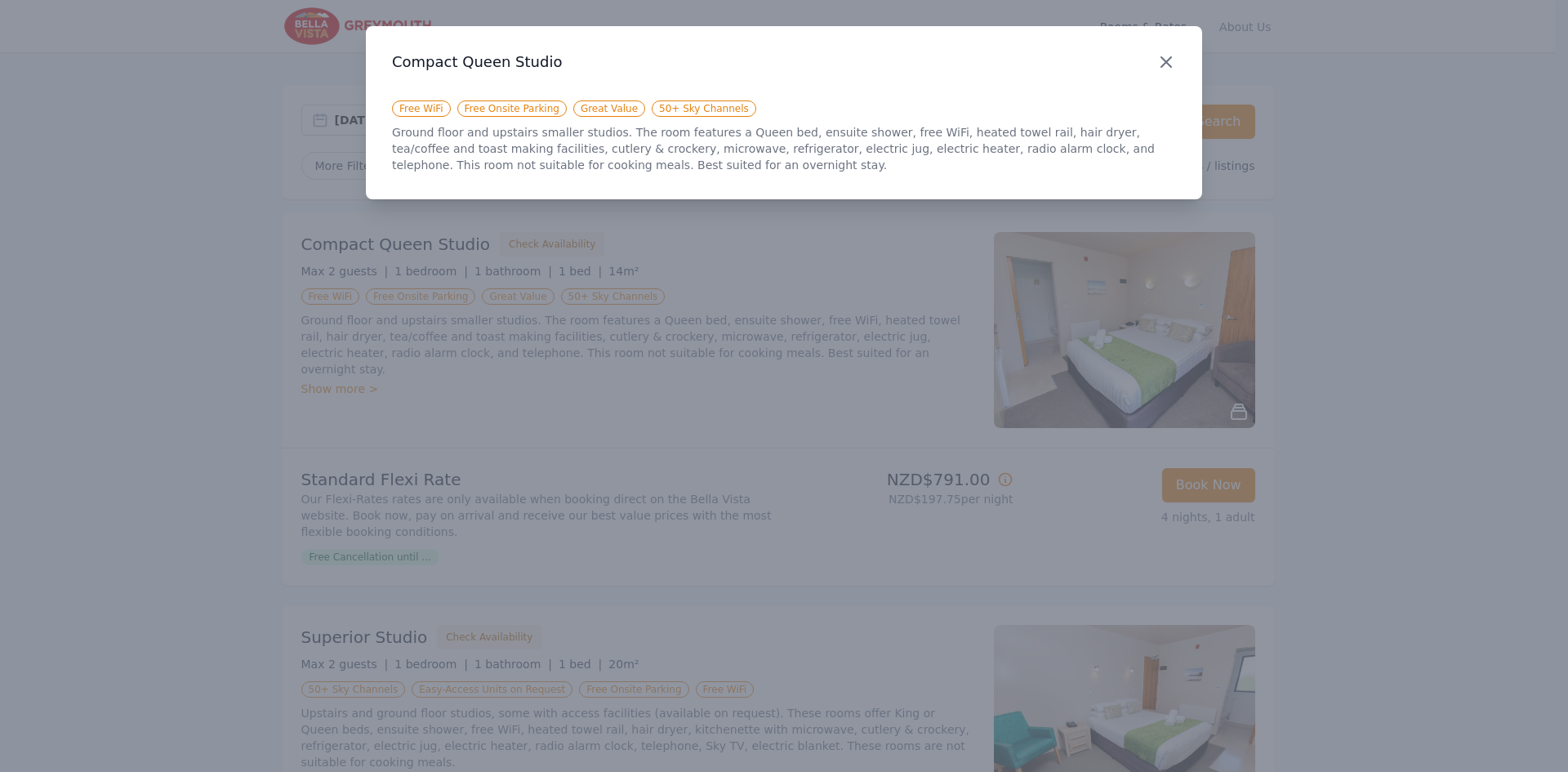
click at [1171, 61] on icon "button" at bounding box center [1166, 62] width 20 height 20
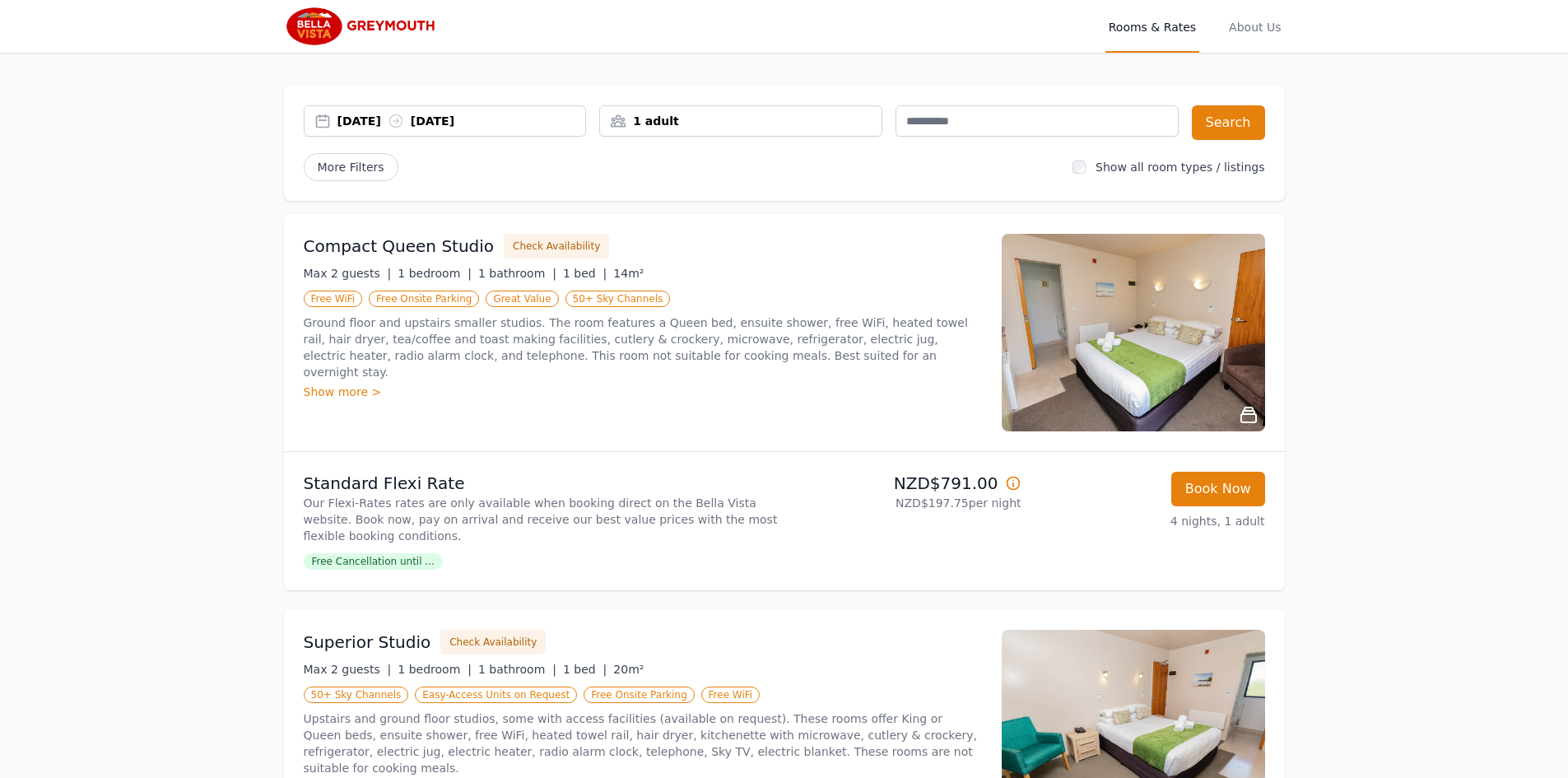
click at [345, 26] on img at bounding box center [363, 26] width 159 height 39
